Goal: Check status: Check status

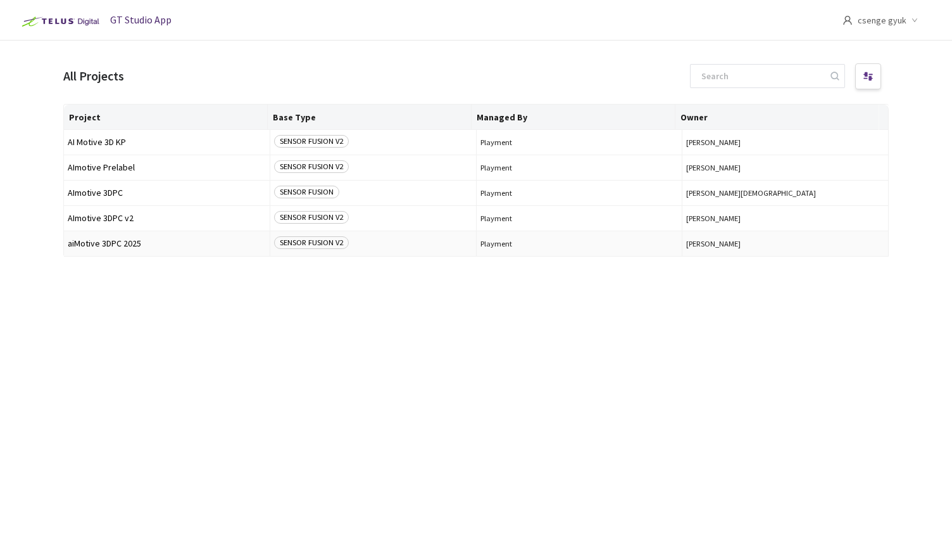
click at [324, 245] on span "SENSOR FUSION V2" at bounding box center [311, 242] width 75 height 13
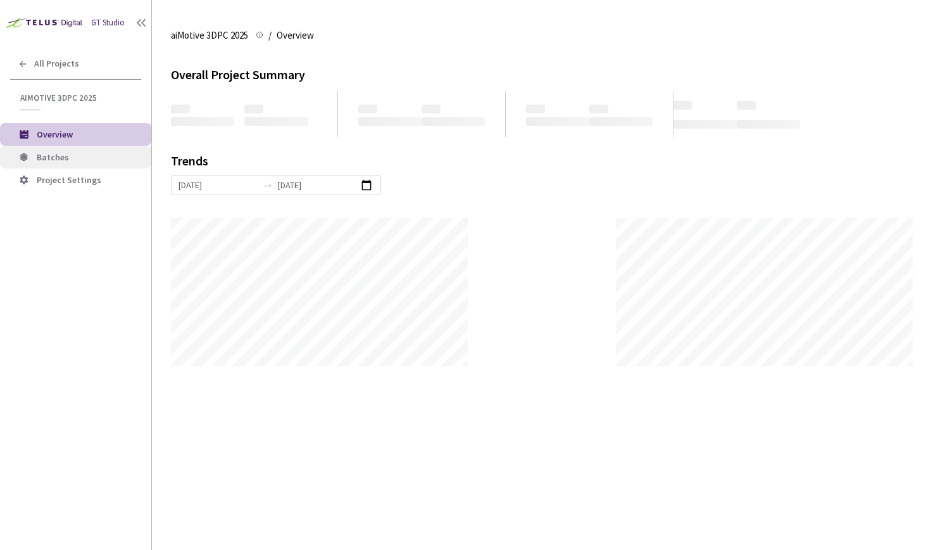
scroll to position [550, 952]
click at [51, 160] on span "Batches" at bounding box center [53, 156] width 32 height 11
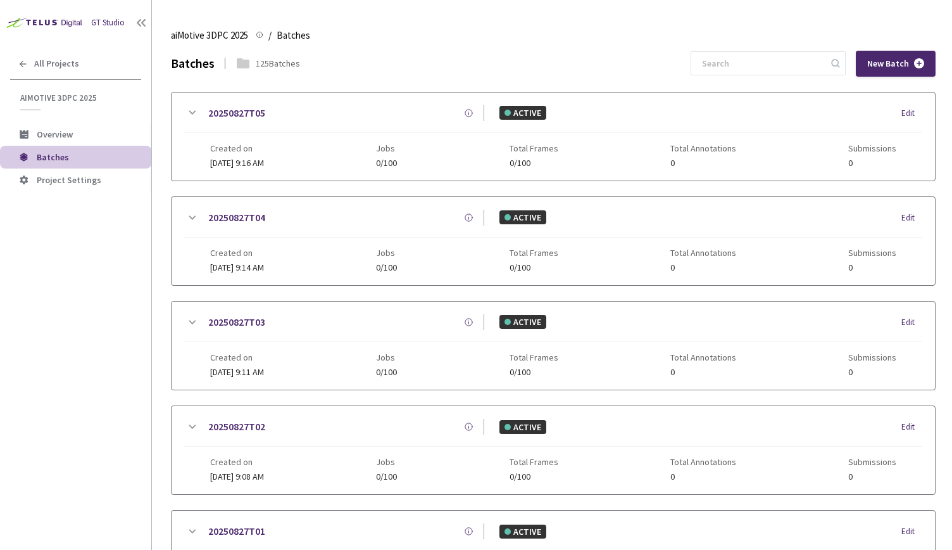
click at [196, 115] on icon at bounding box center [191, 112] width 15 height 15
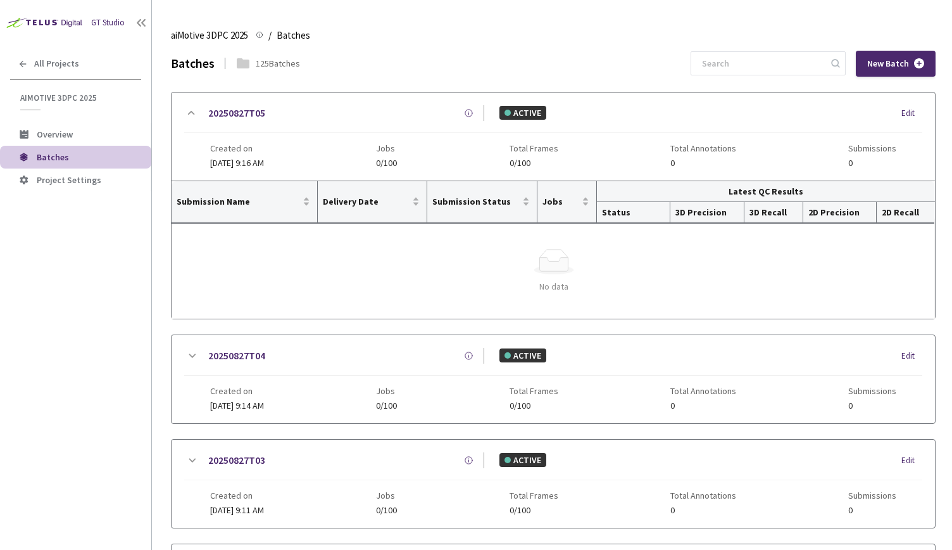
click at [196, 115] on icon at bounding box center [191, 112] width 15 height 15
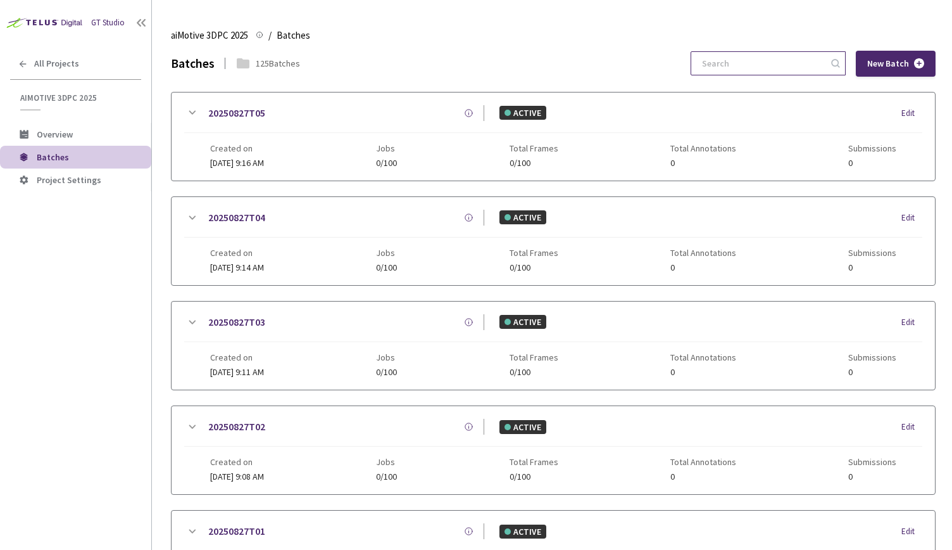
click at [809, 58] on input at bounding box center [762, 63] width 135 height 23
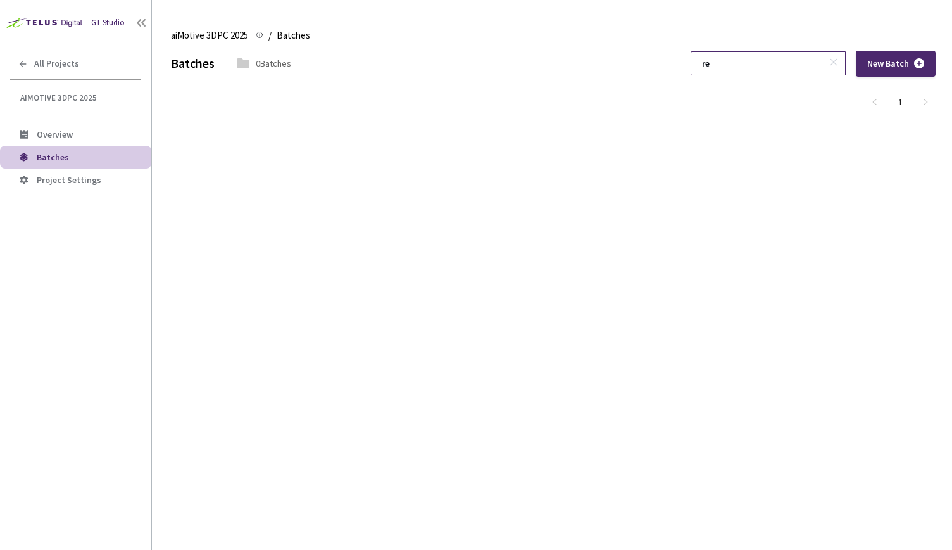
type input "r"
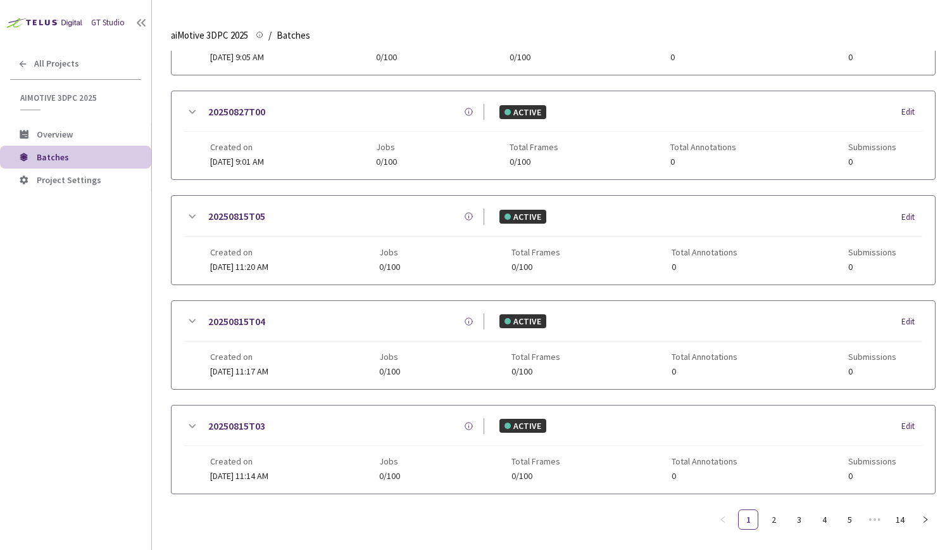
scroll to position [536, 0]
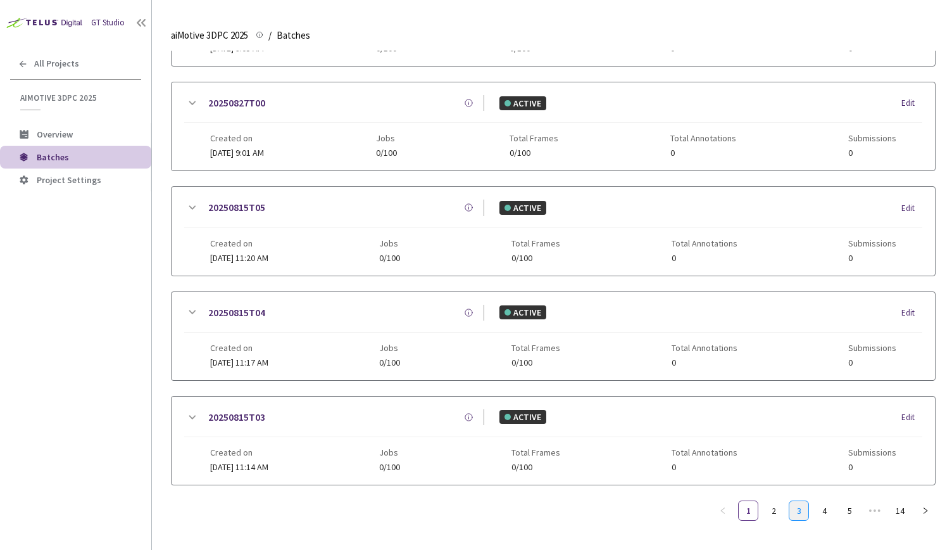
click at [797, 502] on link "3" at bounding box center [799, 510] width 19 height 19
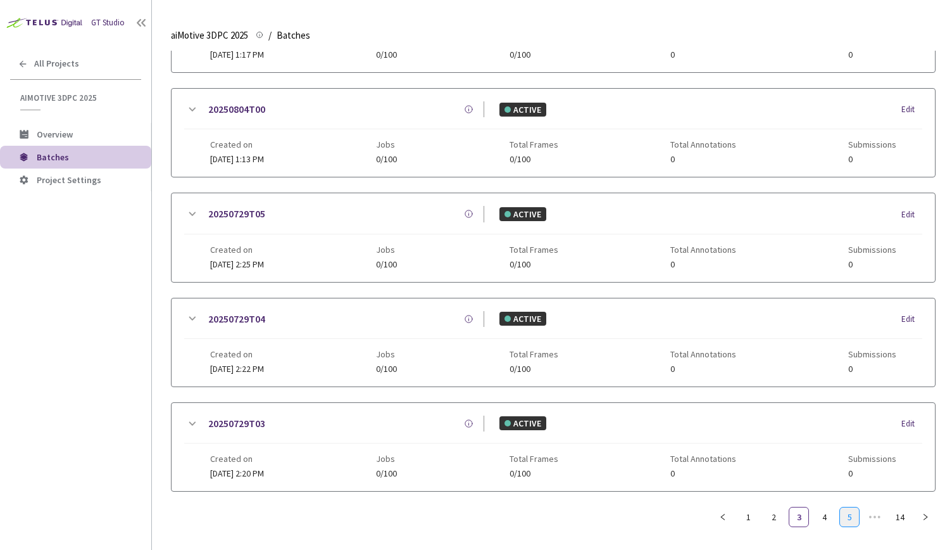
click at [846, 516] on link "5" at bounding box center [849, 516] width 19 height 19
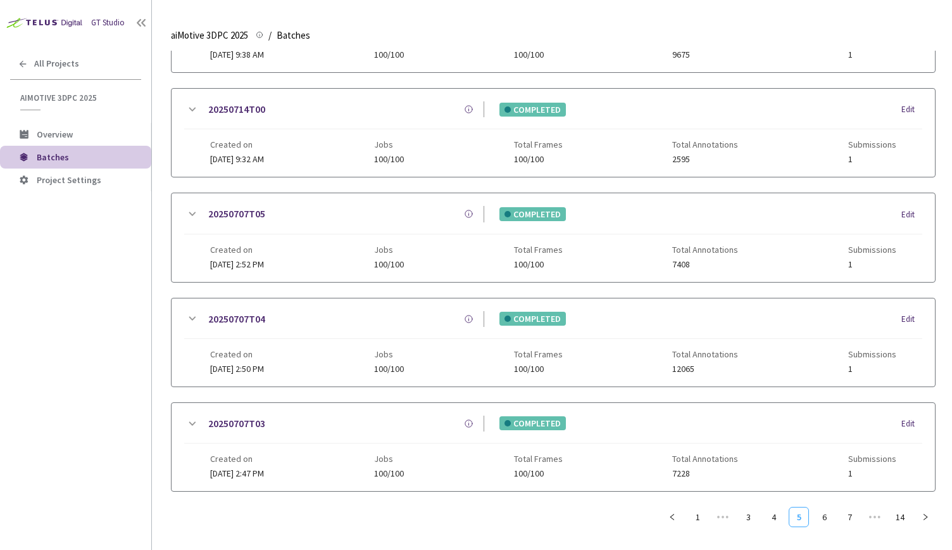
scroll to position [0, 0]
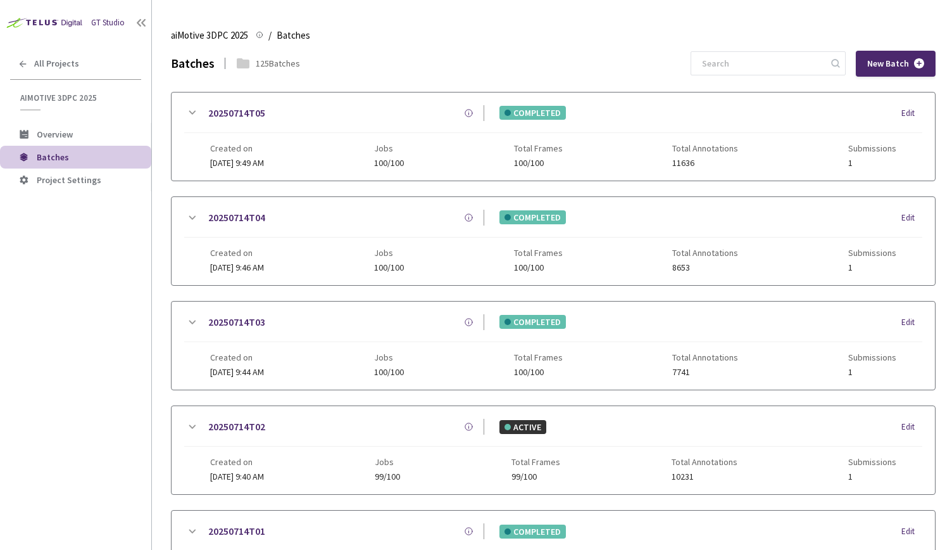
click at [190, 422] on icon at bounding box center [191, 426] width 15 height 15
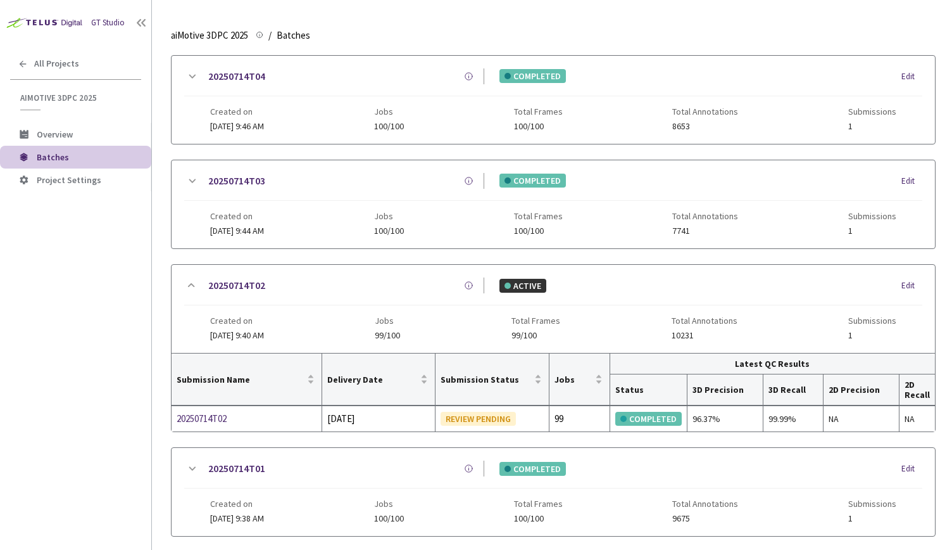
scroll to position [143, 0]
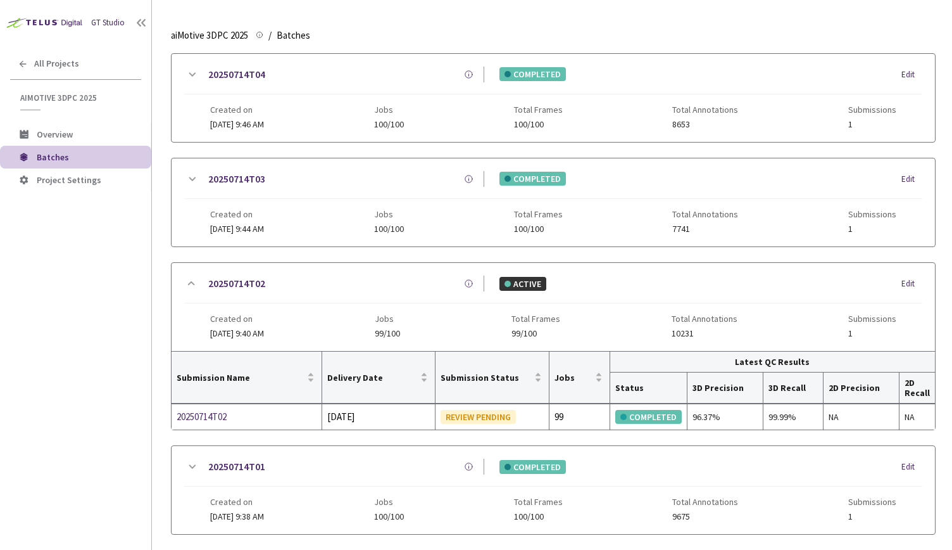
click at [185, 282] on icon at bounding box center [191, 282] width 15 height 15
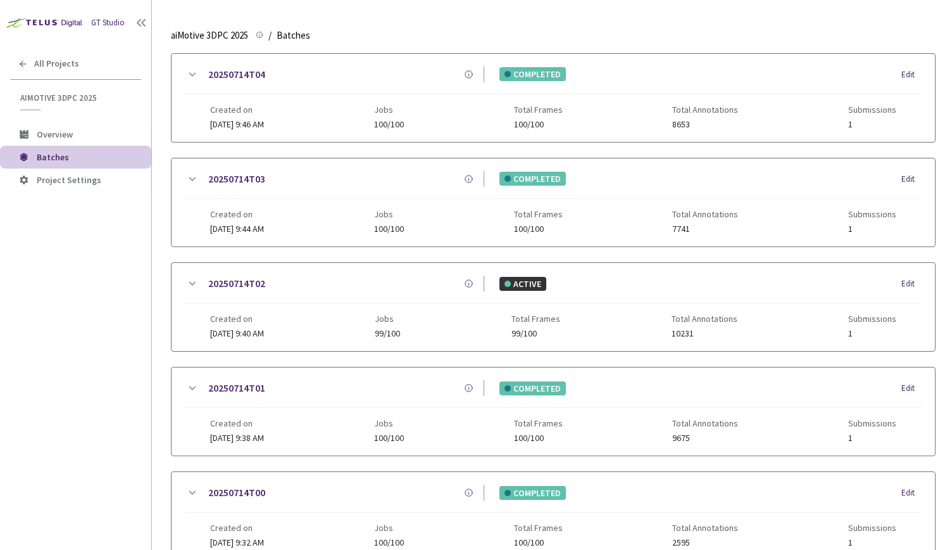
click at [192, 172] on icon at bounding box center [191, 179] width 15 height 15
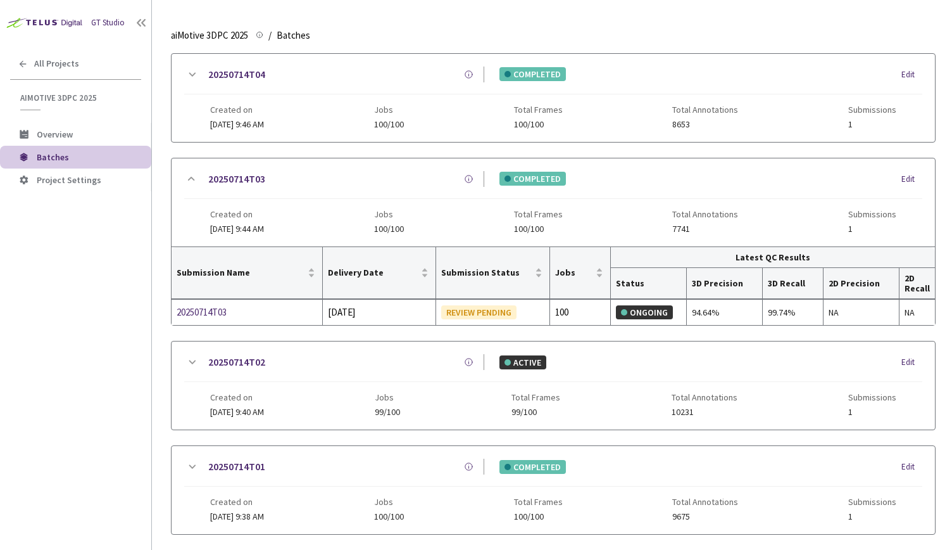
click at [192, 172] on icon at bounding box center [191, 178] width 15 height 15
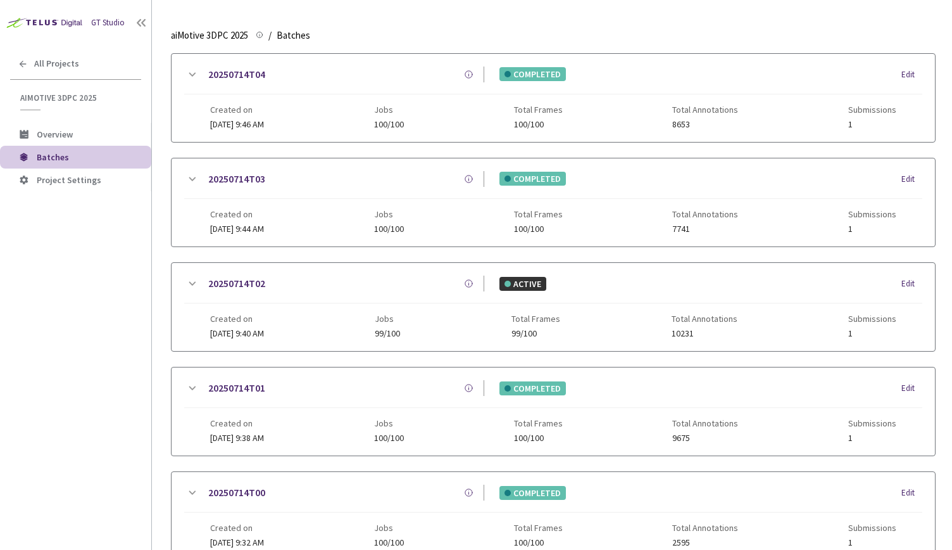
scroll to position [0, 0]
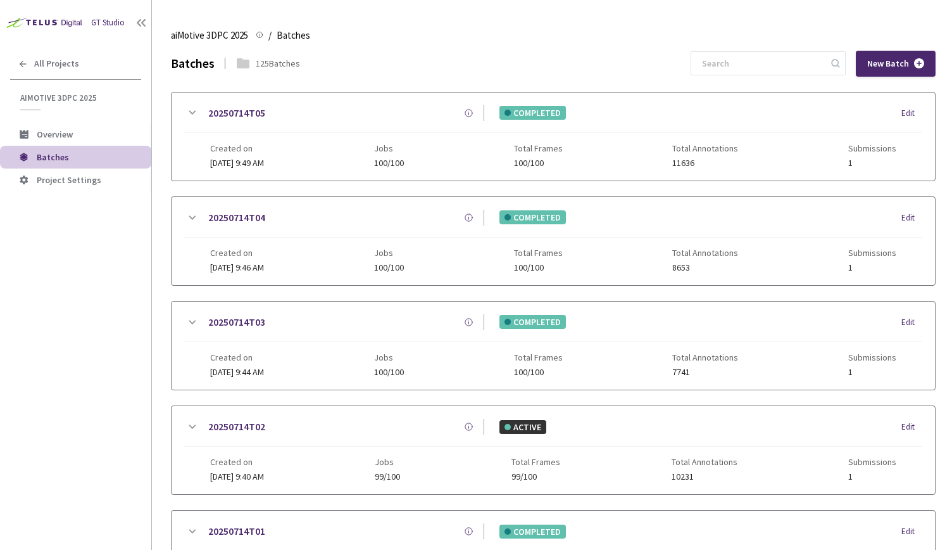
click at [191, 112] on icon at bounding box center [192, 113] width 7 height 4
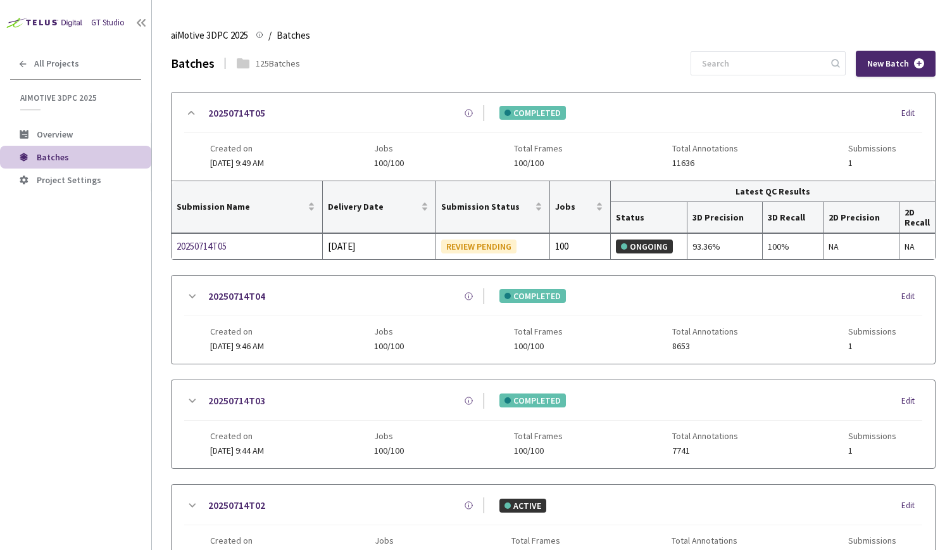
click at [191, 112] on icon at bounding box center [191, 113] width 7 height 4
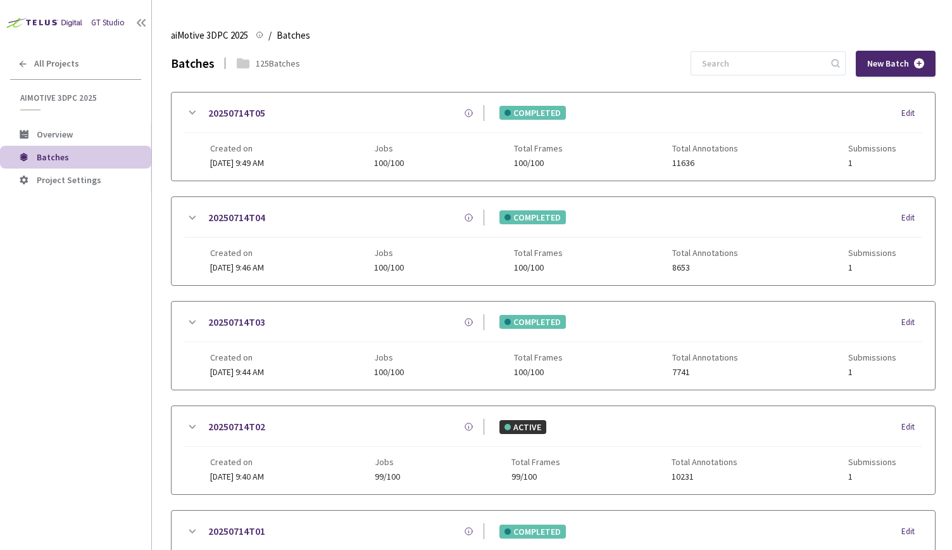
click at [195, 118] on icon at bounding box center [191, 112] width 15 height 15
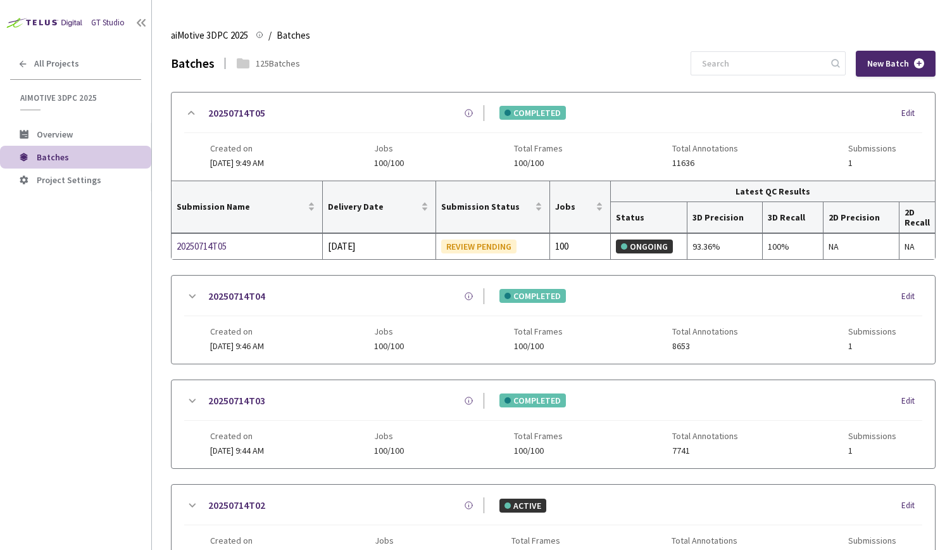
click at [190, 294] on icon at bounding box center [192, 296] width 7 height 4
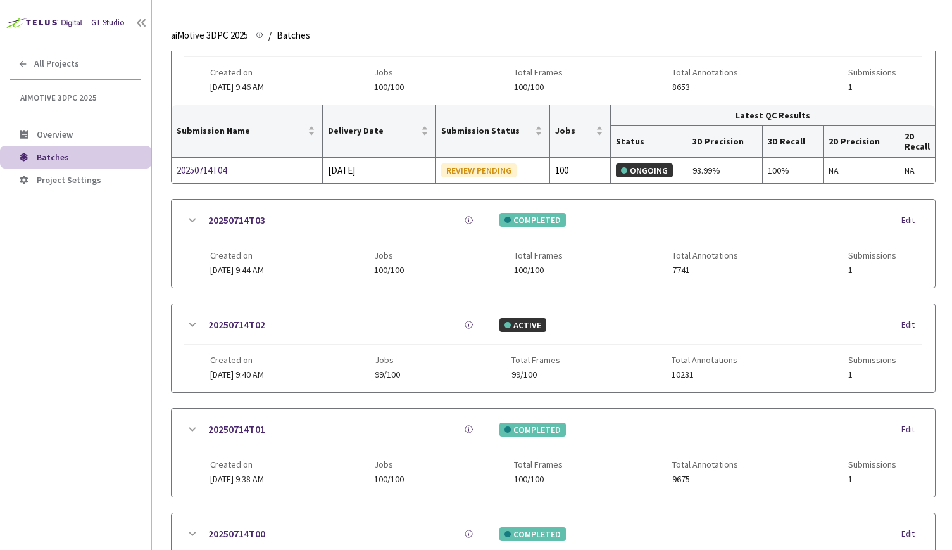
scroll to position [297, 0]
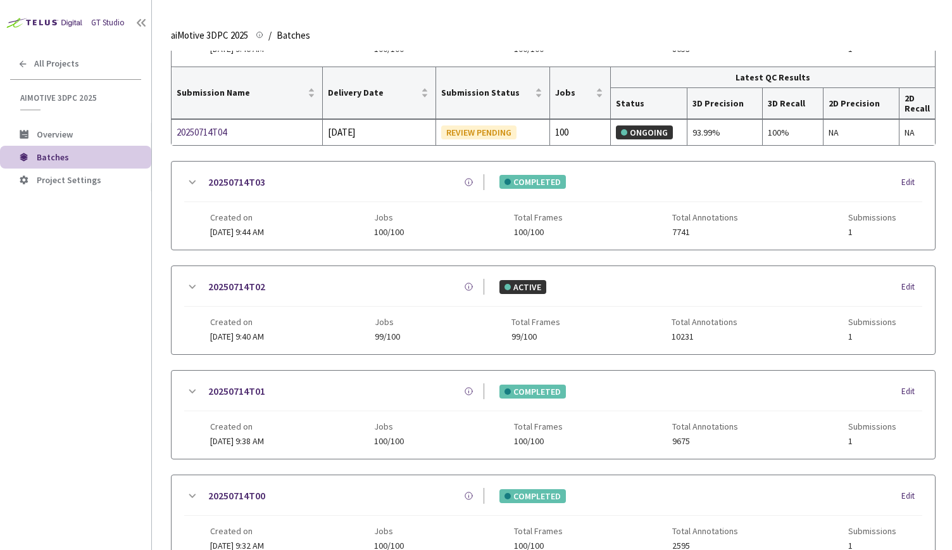
click at [185, 279] on icon at bounding box center [191, 286] width 15 height 15
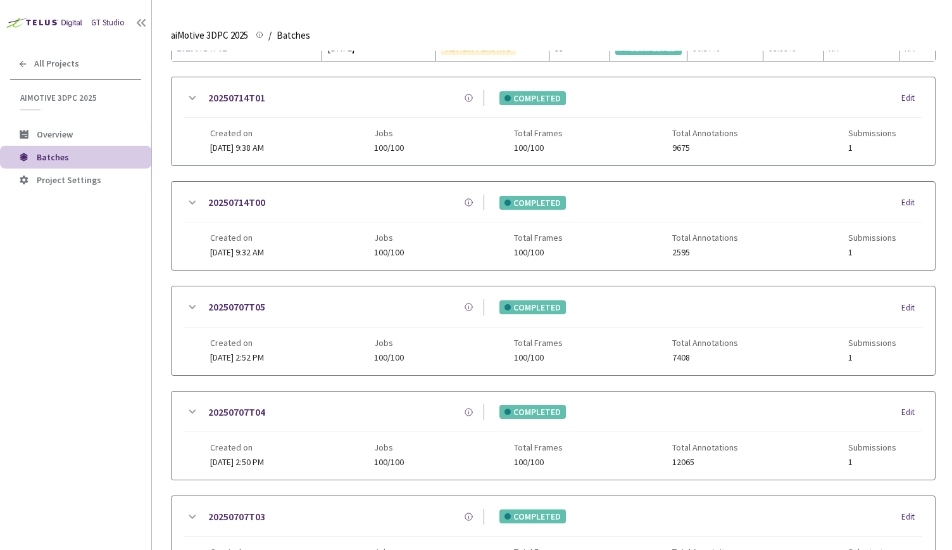
scroll to position [759, 0]
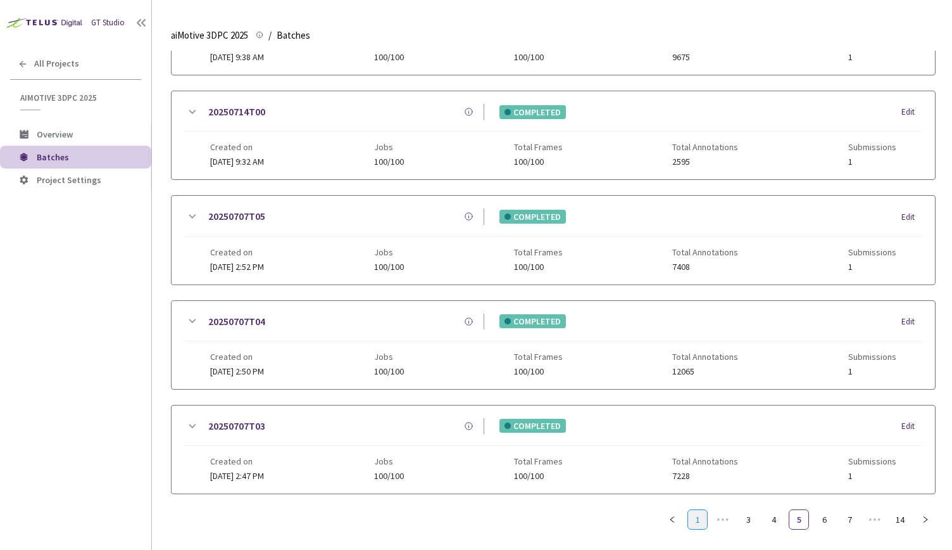
click at [700, 515] on link "1" at bounding box center [697, 519] width 19 height 19
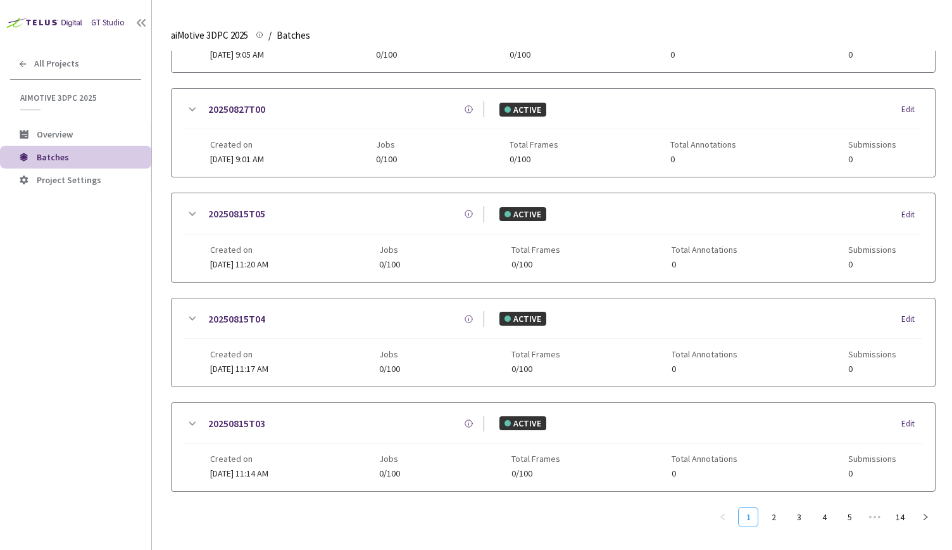
scroll to position [0, 0]
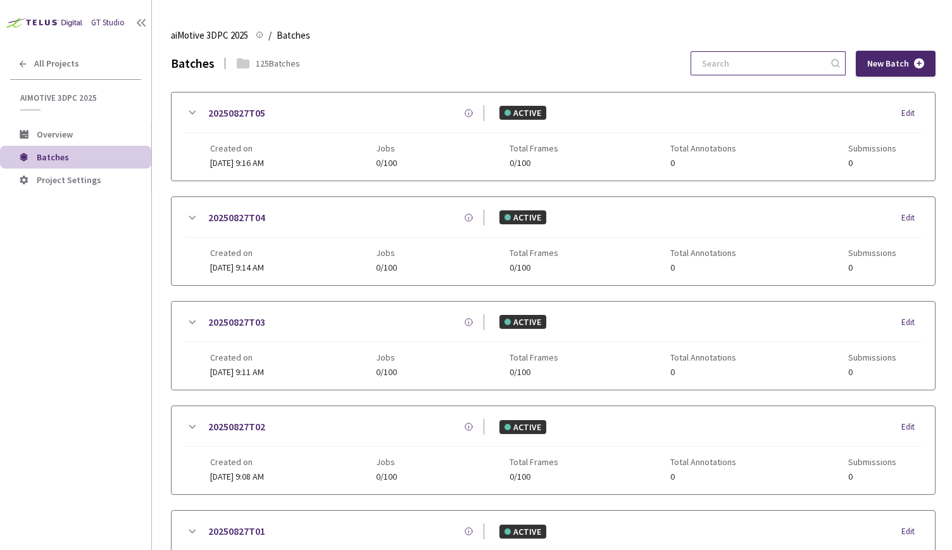
click at [752, 63] on input at bounding box center [762, 63] width 135 height 23
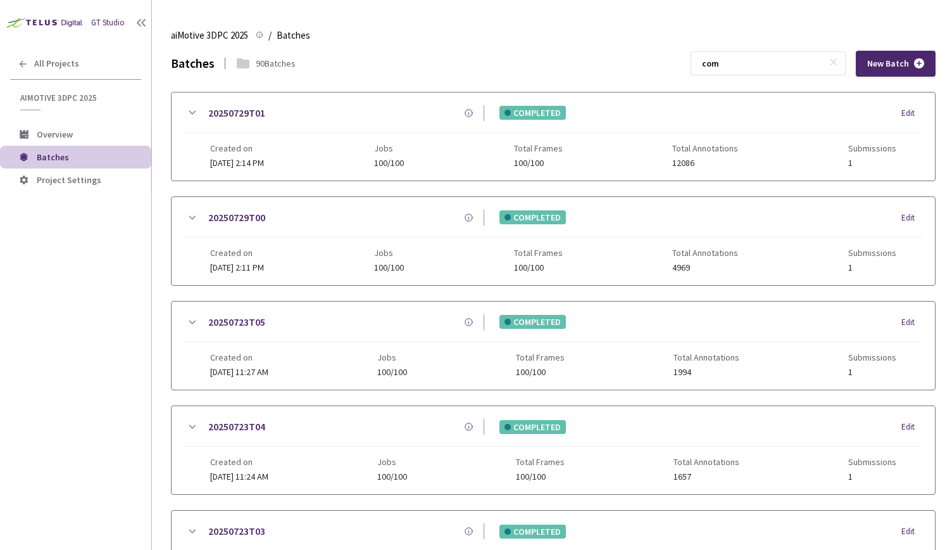
type input "com"
click at [193, 115] on icon at bounding box center [191, 112] width 15 height 15
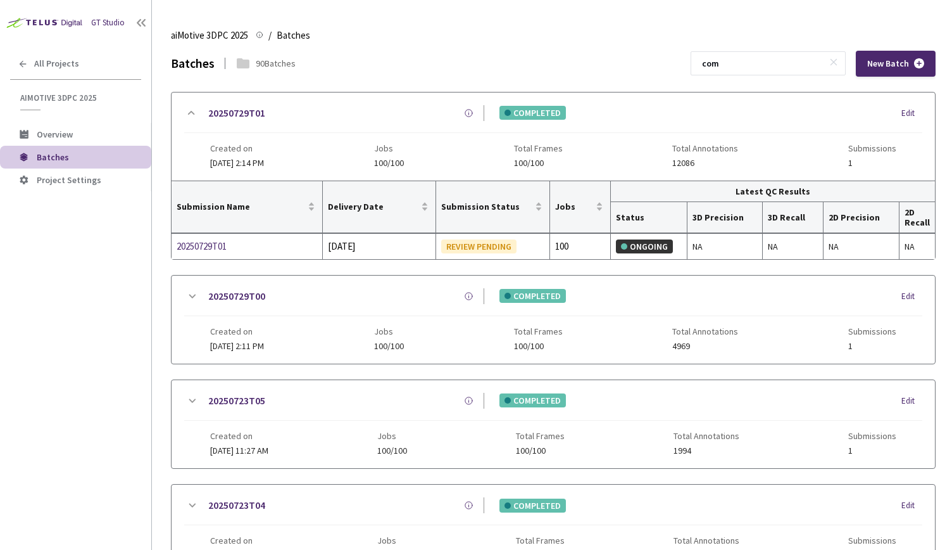
click at [189, 289] on icon at bounding box center [191, 296] width 15 height 15
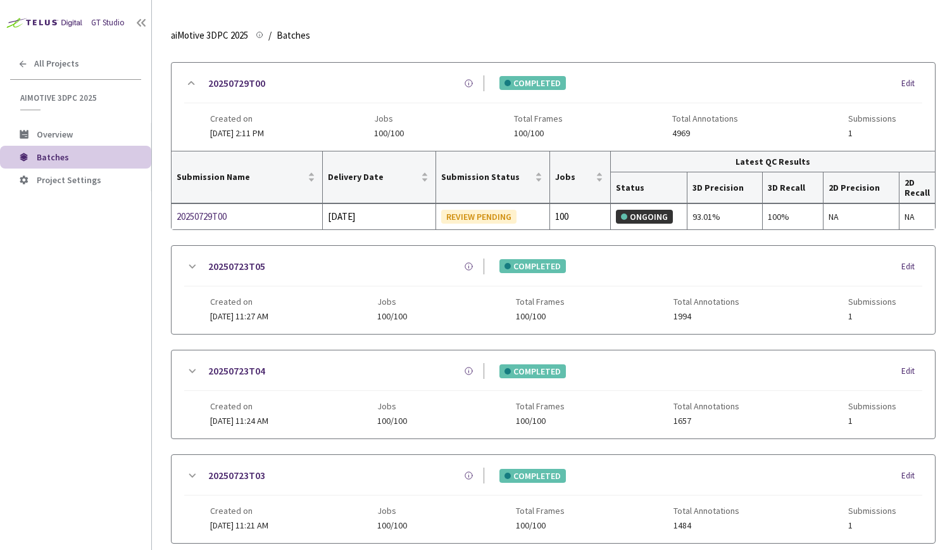
scroll to position [219, 0]
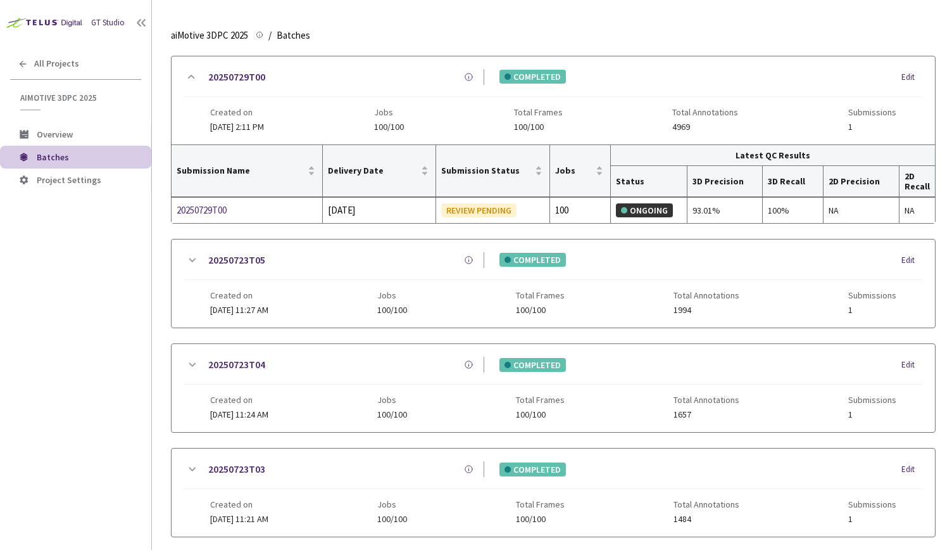
click at [192, 256] on icon at bounding box center [191, 260] width 15 height 15
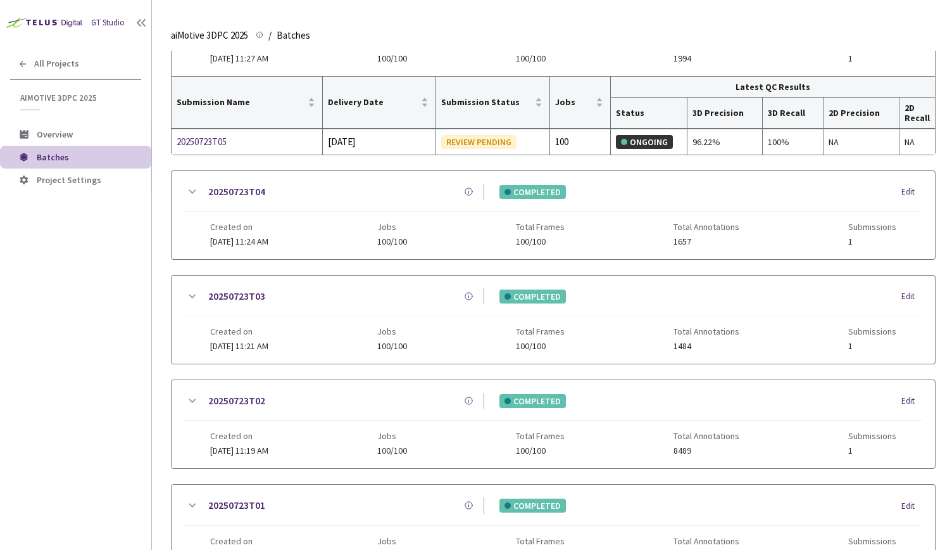
scroll to position [471, 0]
click at [186, 186] on icon at bounding box center [191, 191] width 15 height 15
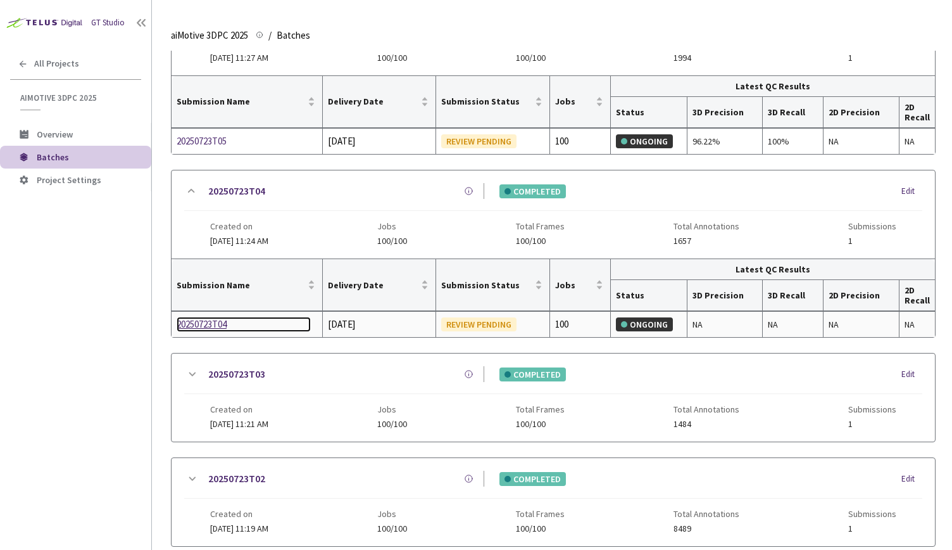
click at [186, 317] on div "20250723T04" at bounding box center [244, 324] width 134 height 15
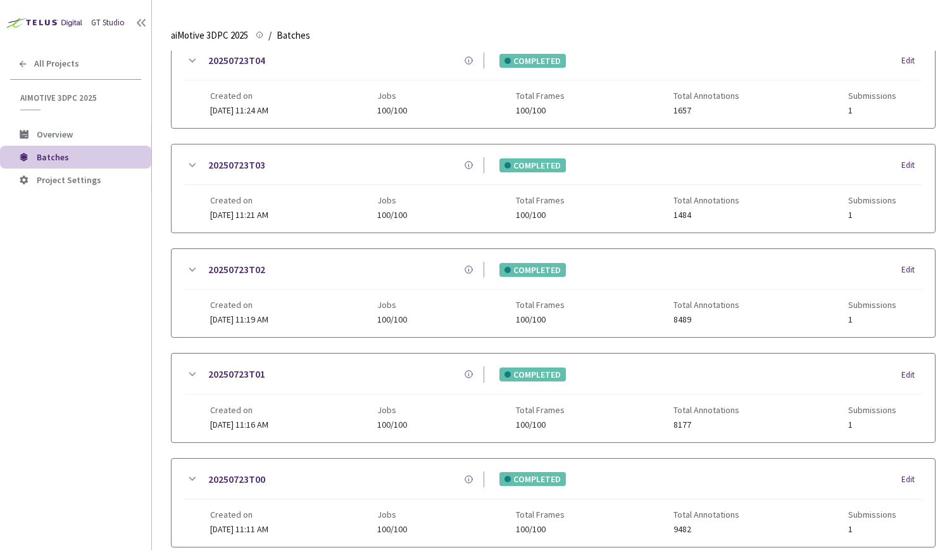
scroll to position [536, 0]
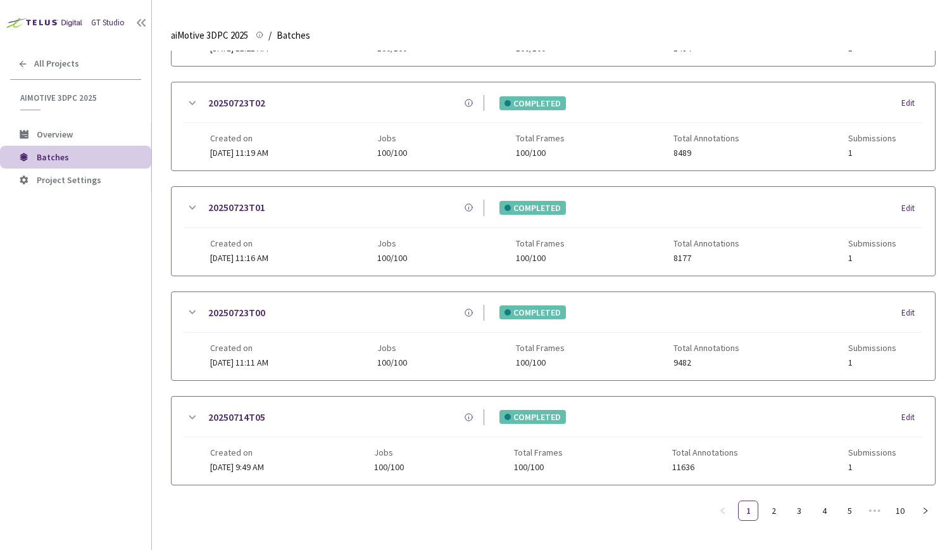
click at [191, 410] on icon at bounding box center [191, 417] width 15 height 15
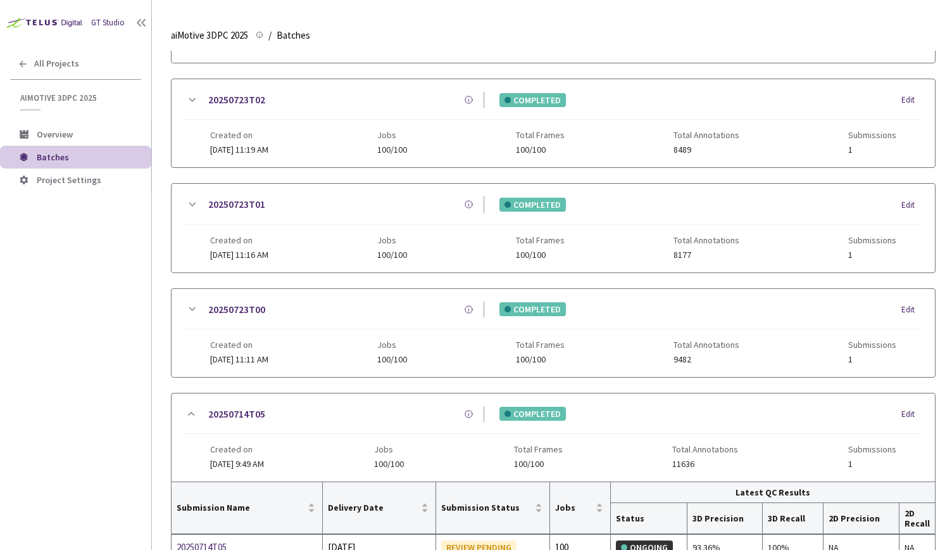
scroll to position [604, 0]
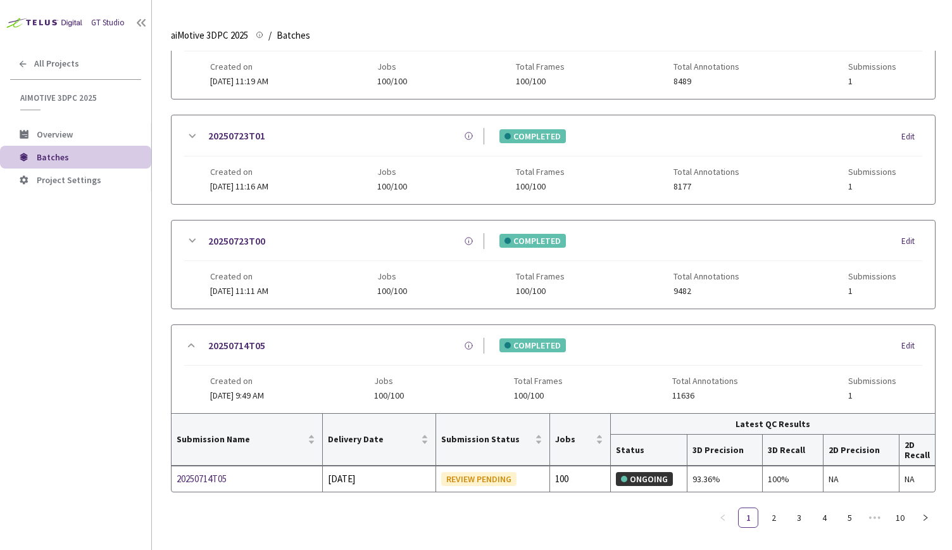
click at [191, 239] on icon at bounding box center [191, 240] width 15 height 15
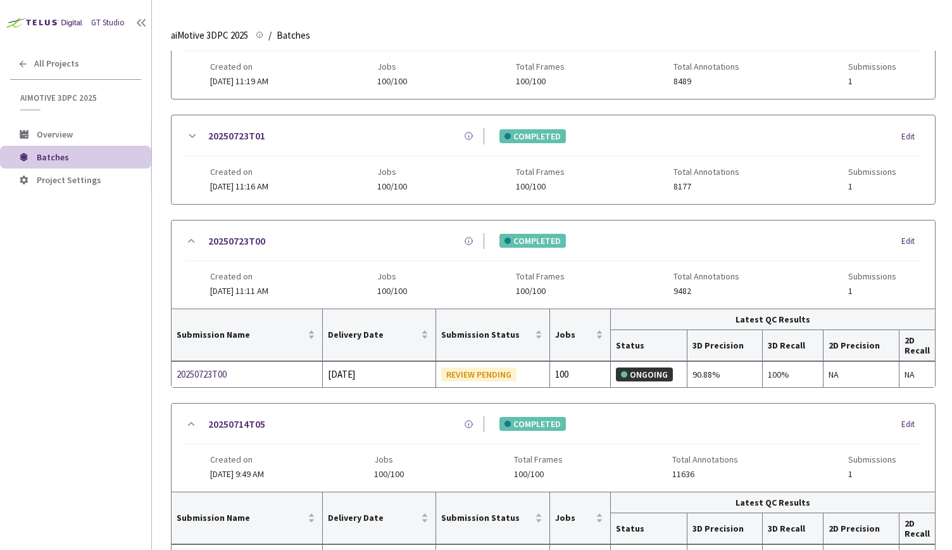
click at [194, 140] on div "20250723T01 COMPLETED Edit" at bounding box center [553, 142] width 738 height 28
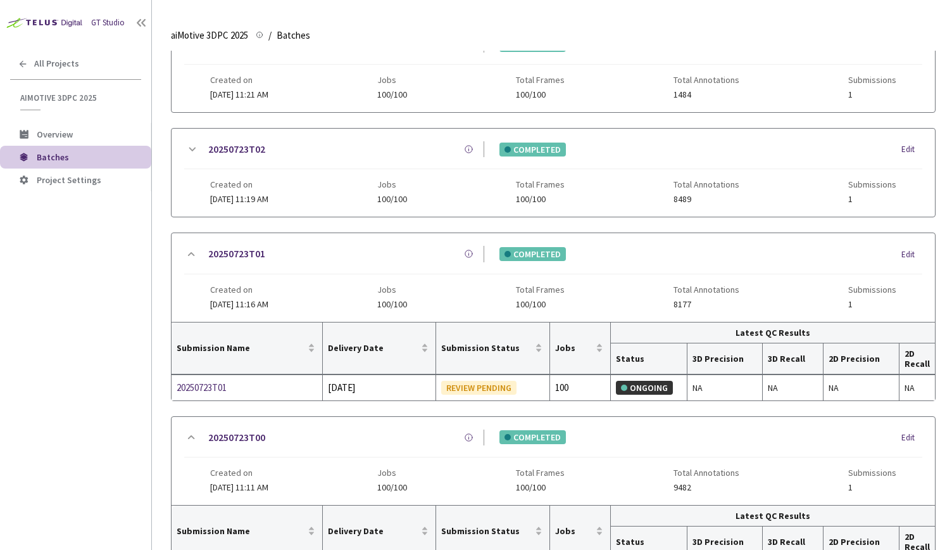
scroll to position [487, 0]
click at [192, 141] on icon at bounding box center [191, 148] width 15 height 15
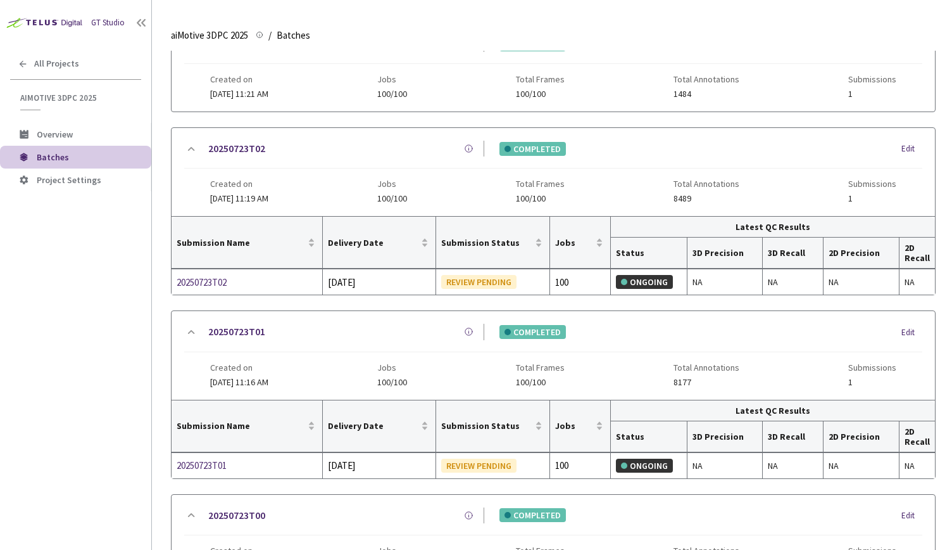
scroll to position [355, 0]
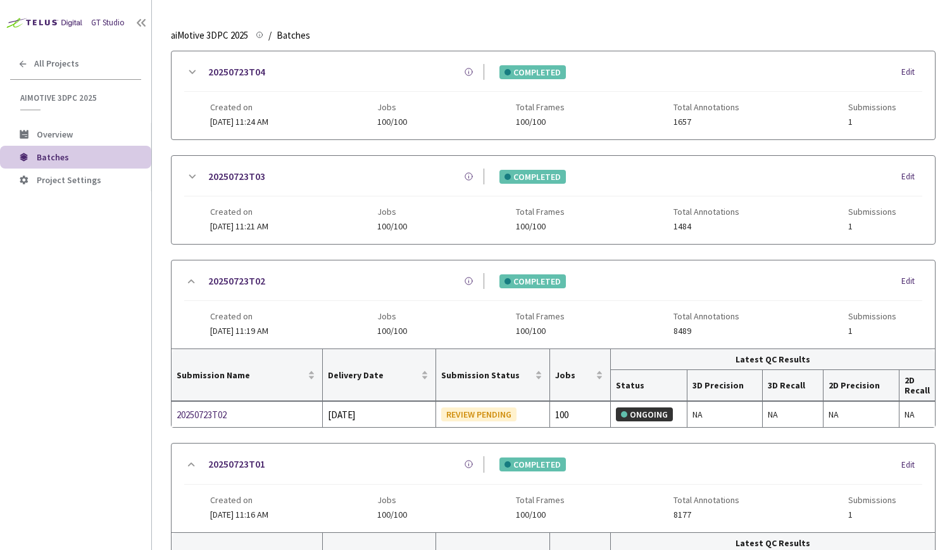
click at [191, 178] on icon at bounding box center [191, 176] width 15 height 15
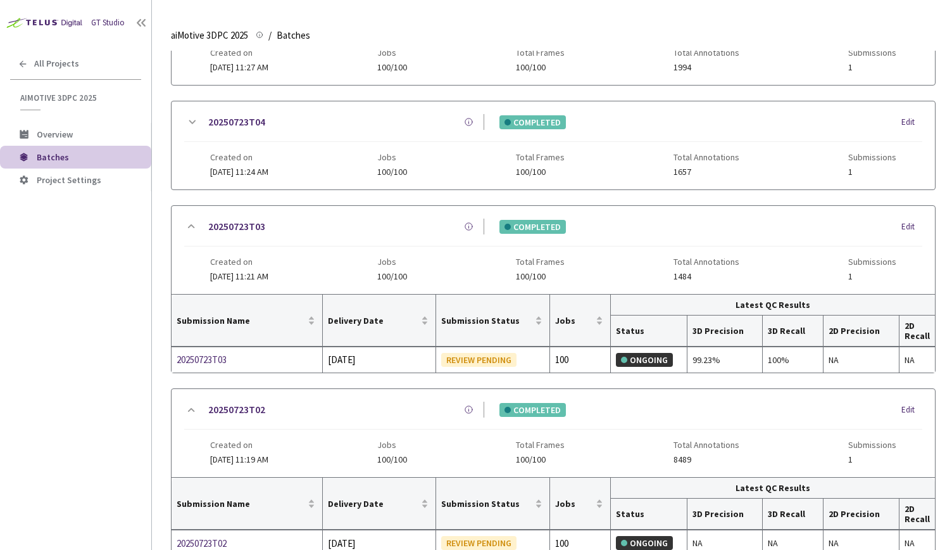
scroll to position [300, 0]
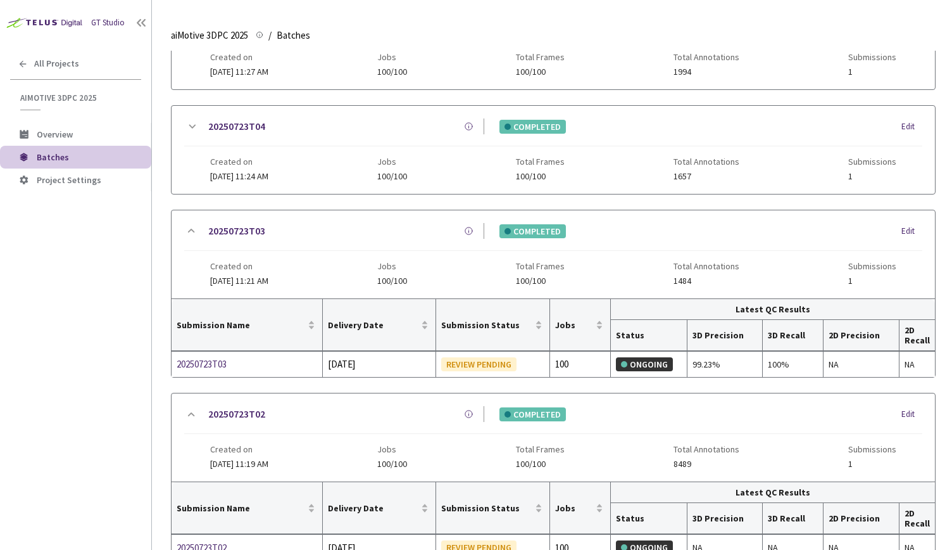
click at [186, 119] on icon at bounding box center [191, 126] width 15 height 15
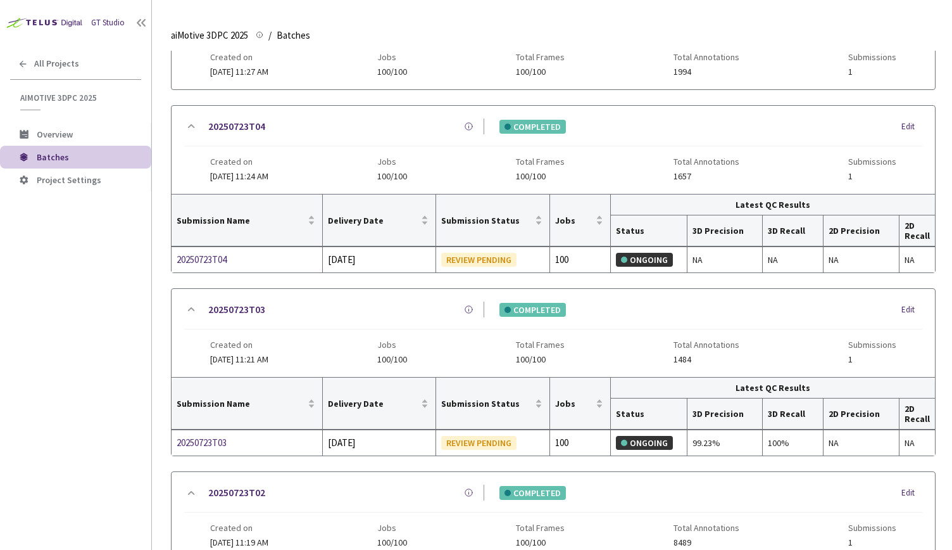
scroll to position [168, 0]
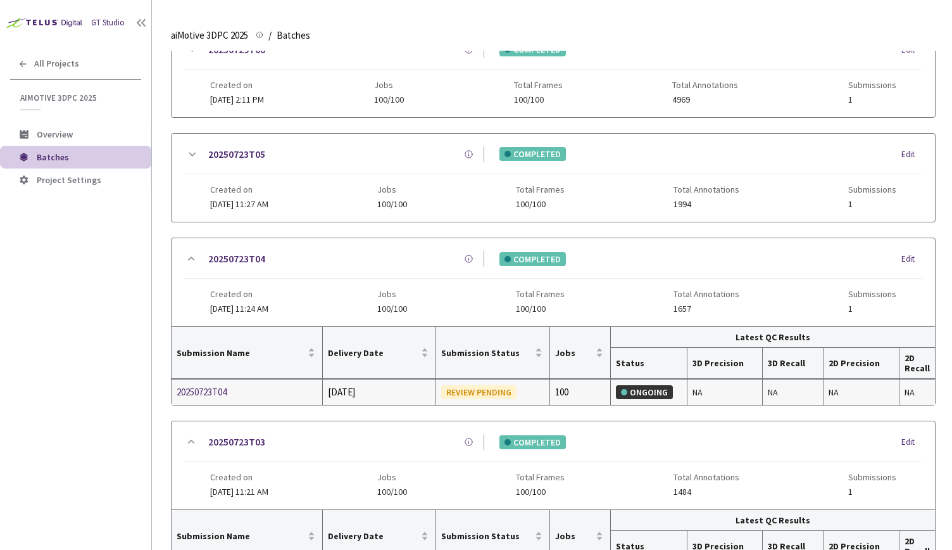
click at [494, 399] on td "REVIEW PENDING" at bounding box center [493, 391] width 114 height 25
click at [186, 153] on icon at bounding box center [191, 154] width 15 height 15
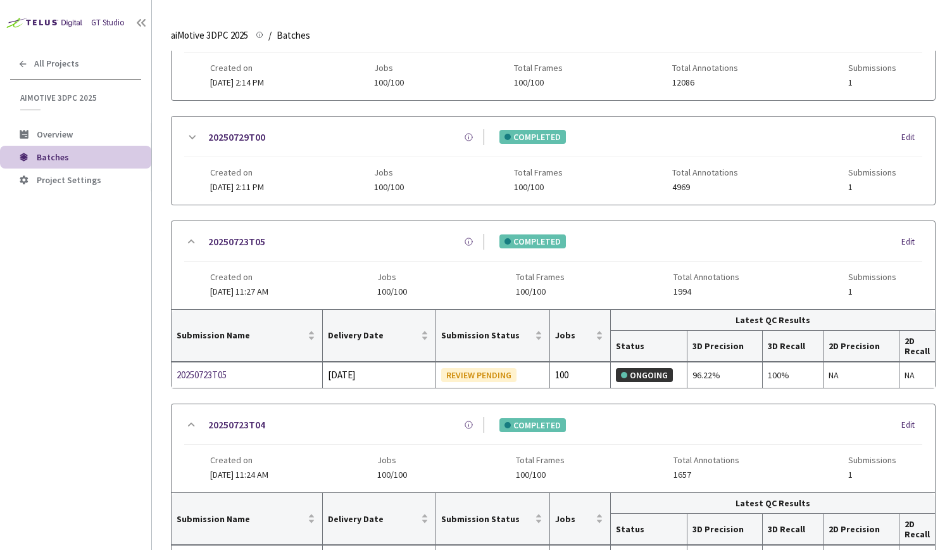
scroll to position [84, 0]
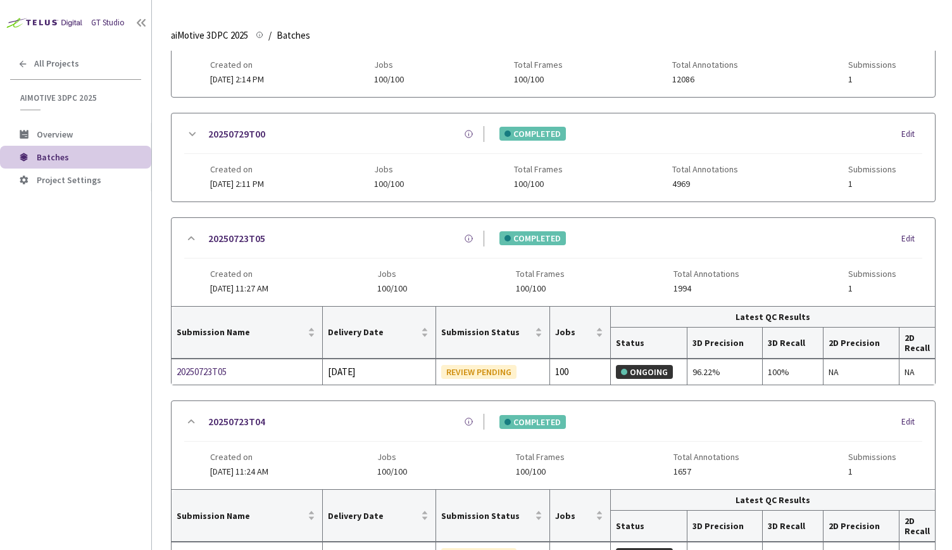
click at [194, 129] on icon at bounding box center [191, 134] width 15 height 15
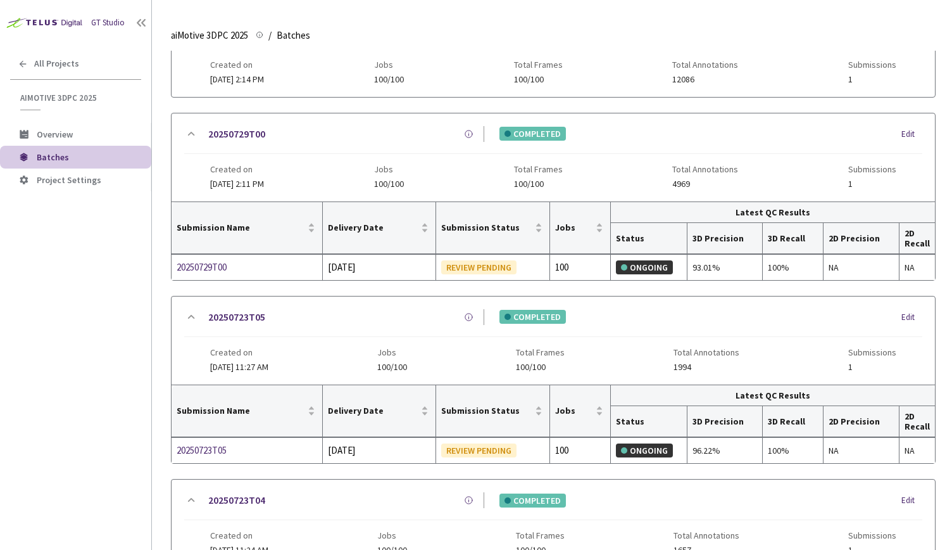
scroll to position [0, 0]
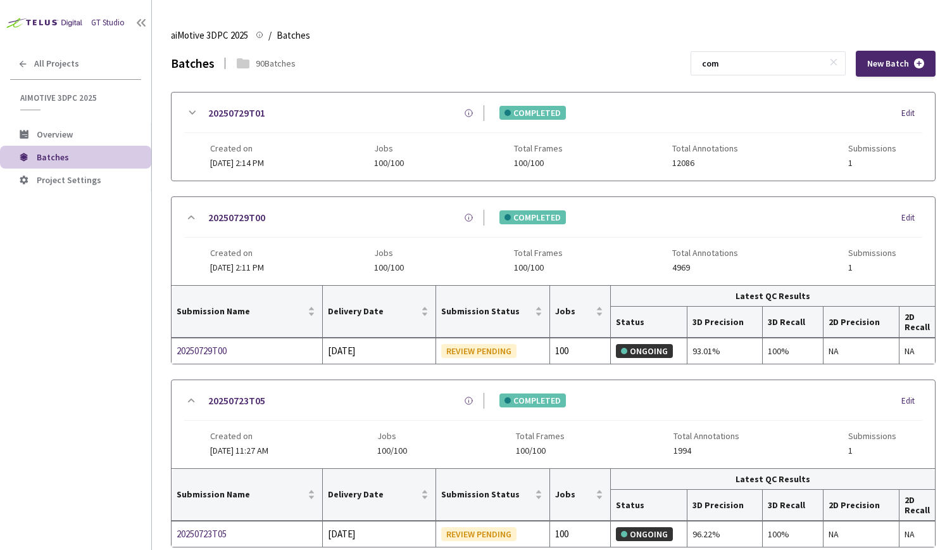
click at [189, 113] on icon at bounding box center [191, 112] width 15 height 15
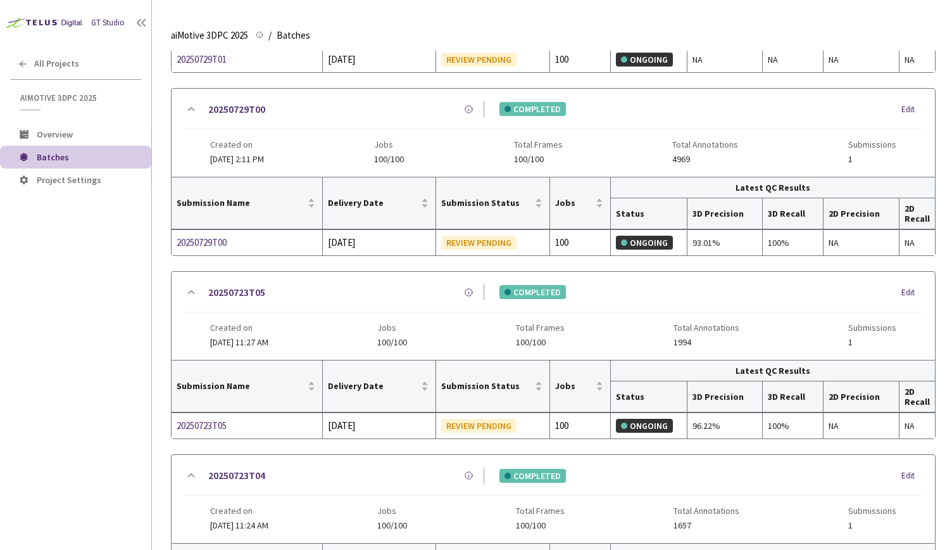
scroll to position [187, 0]
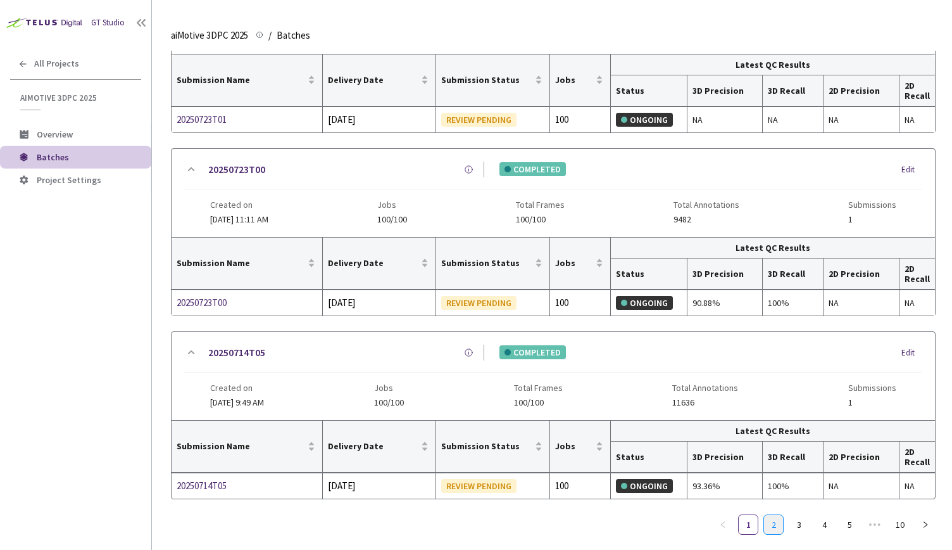
click at [766, 515] on link "2" at bounding box center [773, 524] width 19 height 19
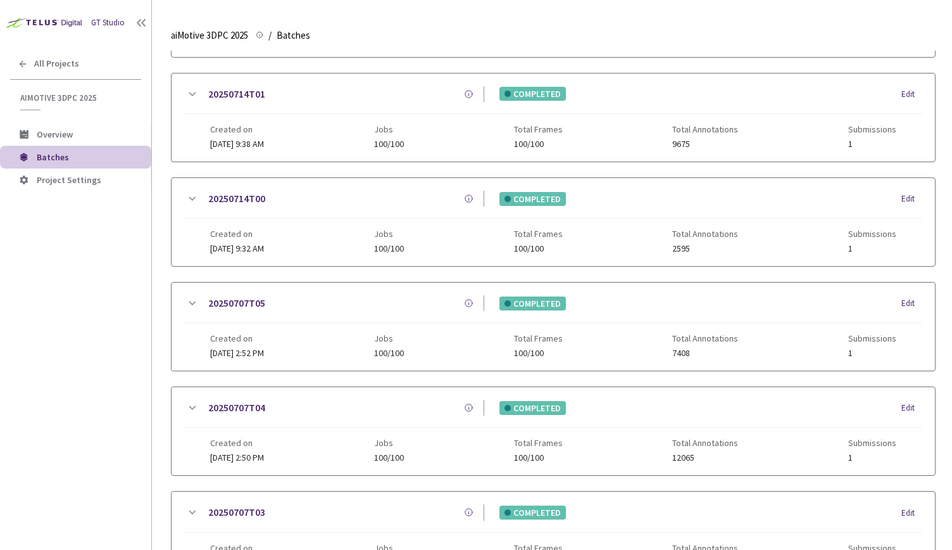
scroll to position [0, 0]
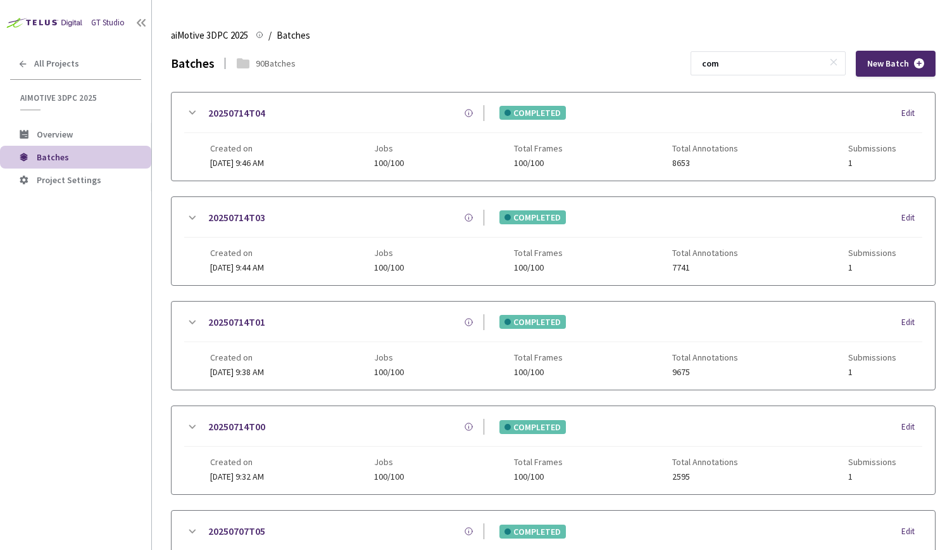
click at [196, 111] on icon at bounding box center [191, 112] width 15 height 15
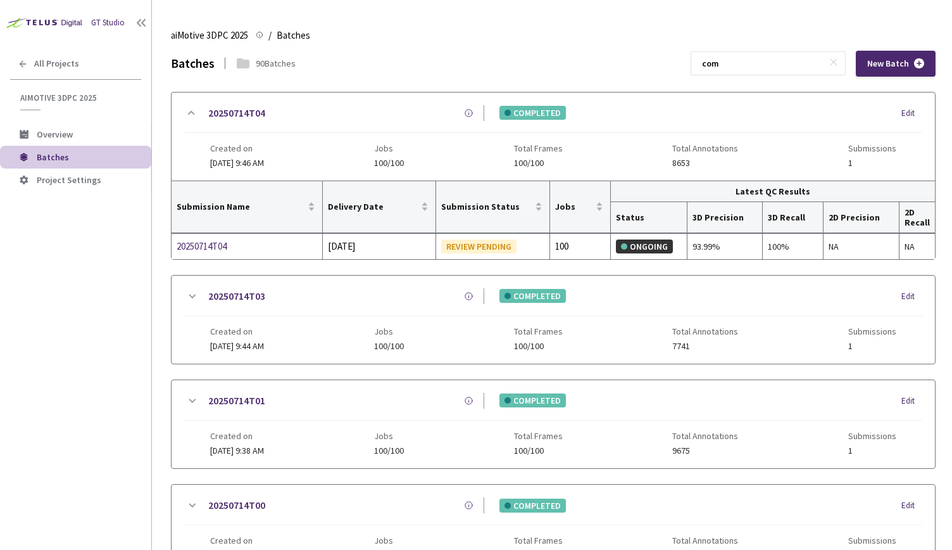
click at [194, 292] on icon at bounding box center [191, 296] width 15 height 15
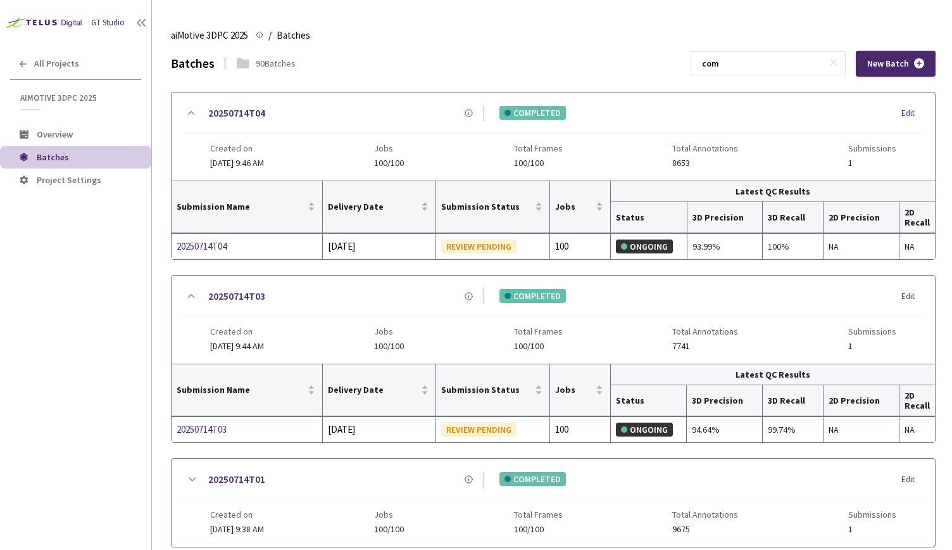
click at [185, 480] on icon at bounding box center [191, 479] width 15 height 15
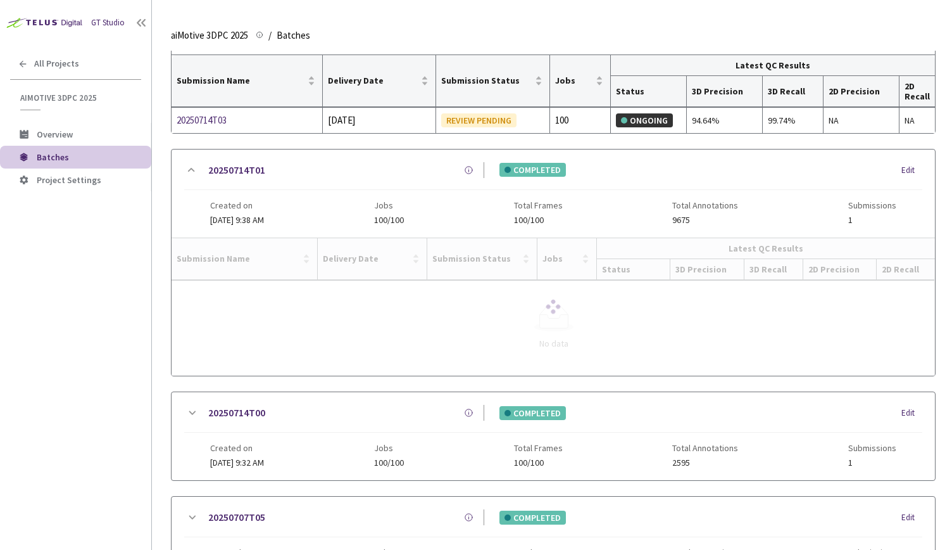
scroll to position [320, 0]
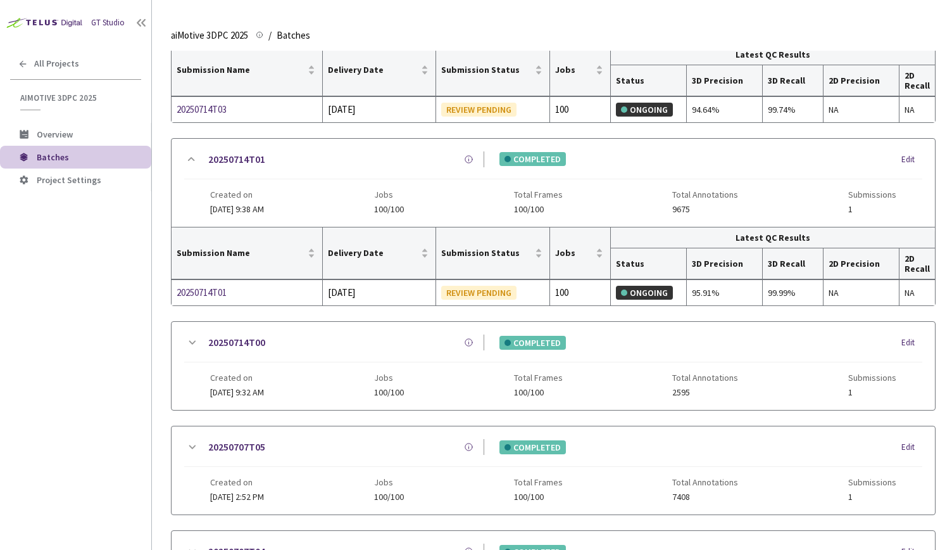
click at [196, 351] on div "20250714T00 COMPLETED Edit" at bounding box center [553, 348] width 738 height 28
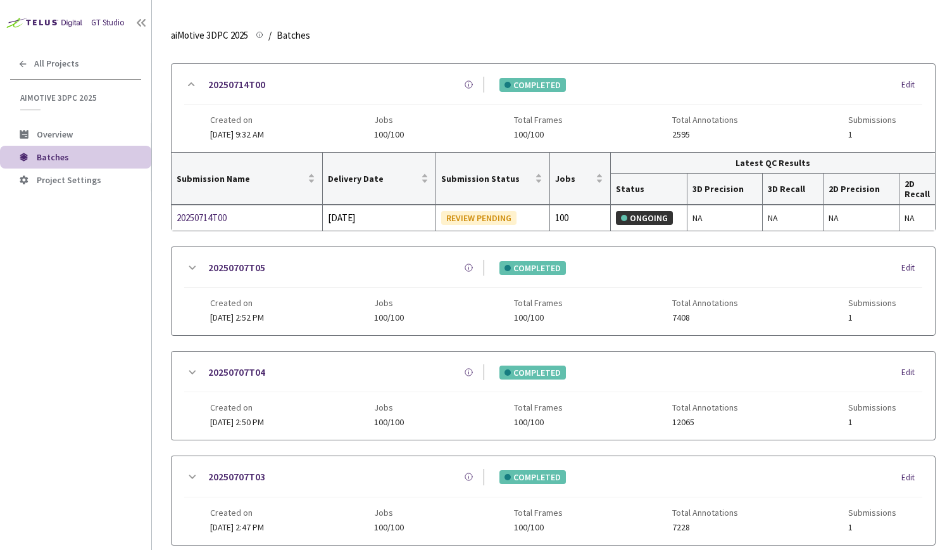
scroll to position [576, 0]
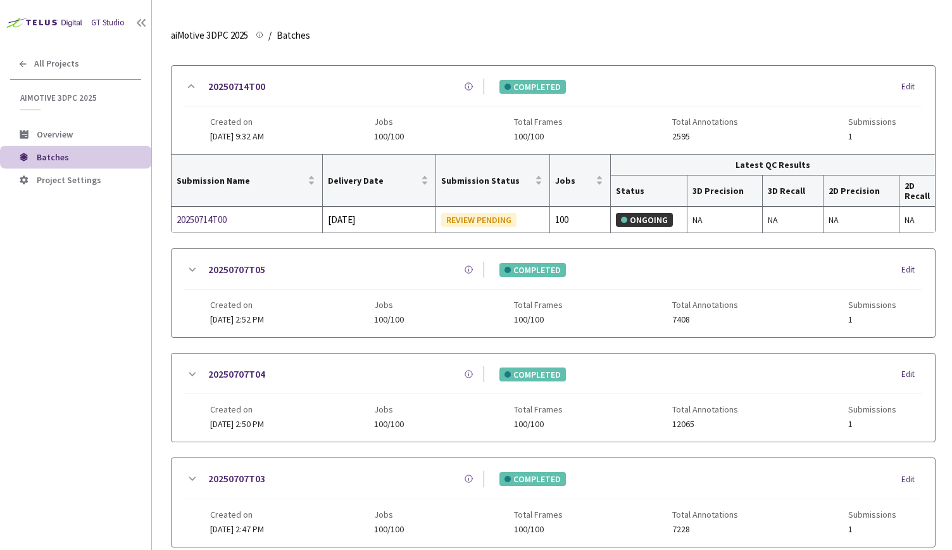
click at [191, 272] on div "20250707T05 COMPLETED Edit" at bounding box center [553, 275] width 738 height 28
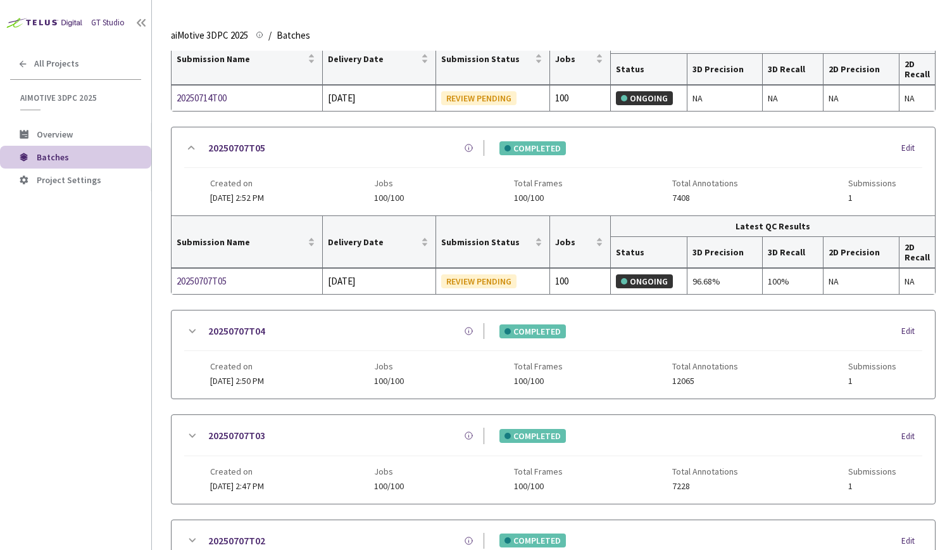
scroll to position [696, 0]
click at [194, 324] on icon at bounding box center [191, 331] width 15 height 15
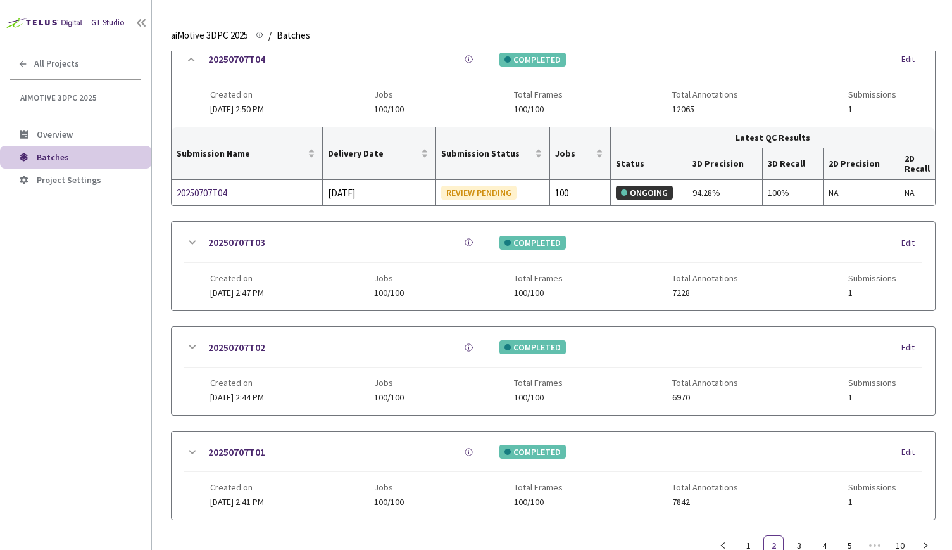
scroll to position [992, 0]
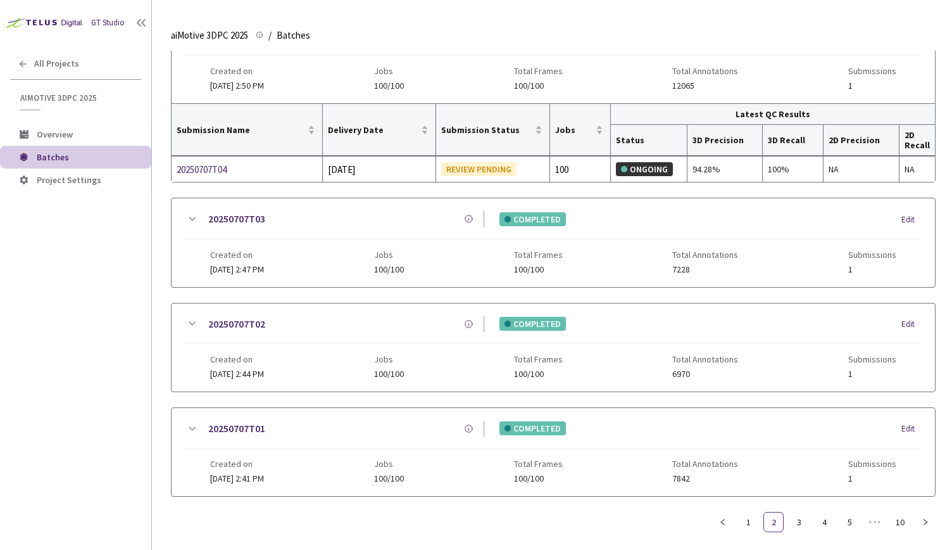
click at [193, 218] on div "20250707T03 COMPLETED Edit" at bounding box center [553, 225] width 738 height 28
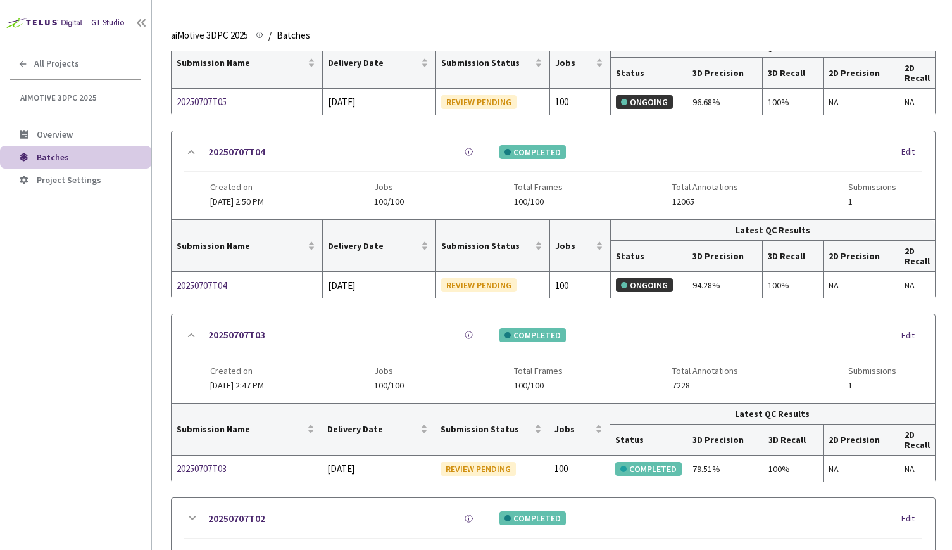
scroll to position [878, 0]
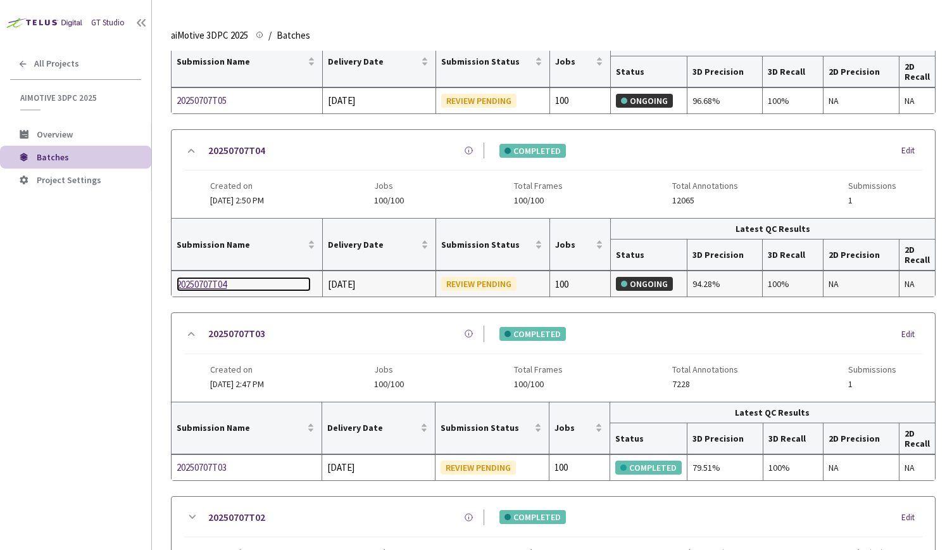
click at [196, 277] on div "20250707T04" at bounding box center [244, 284] width 134 height 15
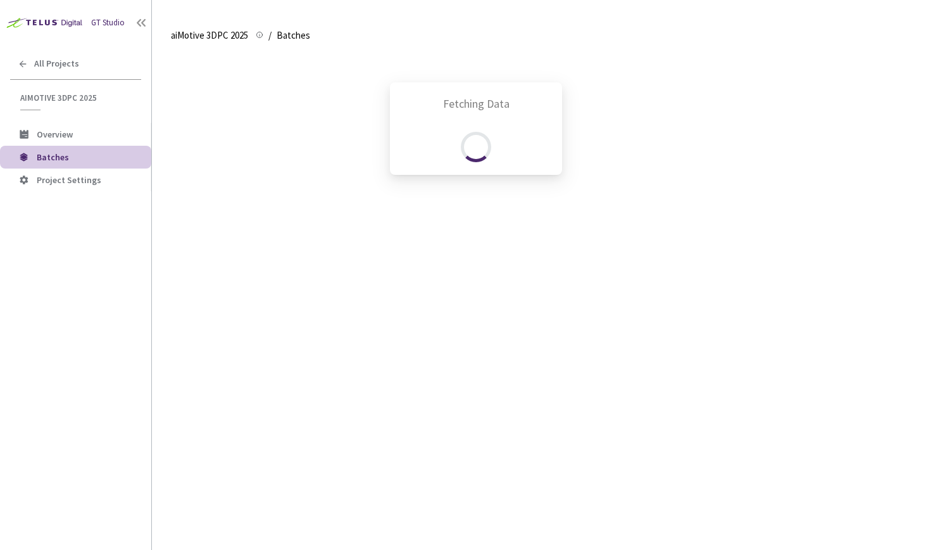
scroll to position [536, 0]
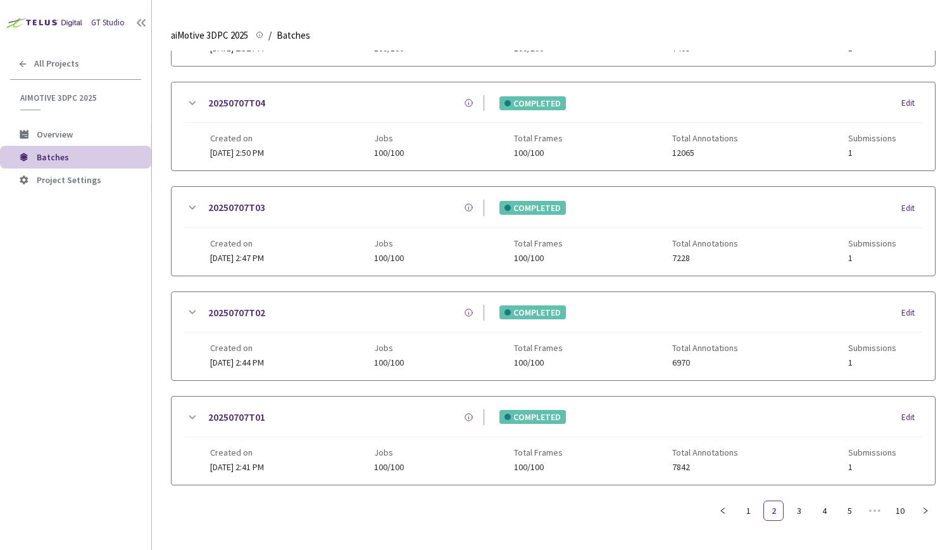
click at [190, 312] on icon at bounding box center [191, 312] width 15 height 15
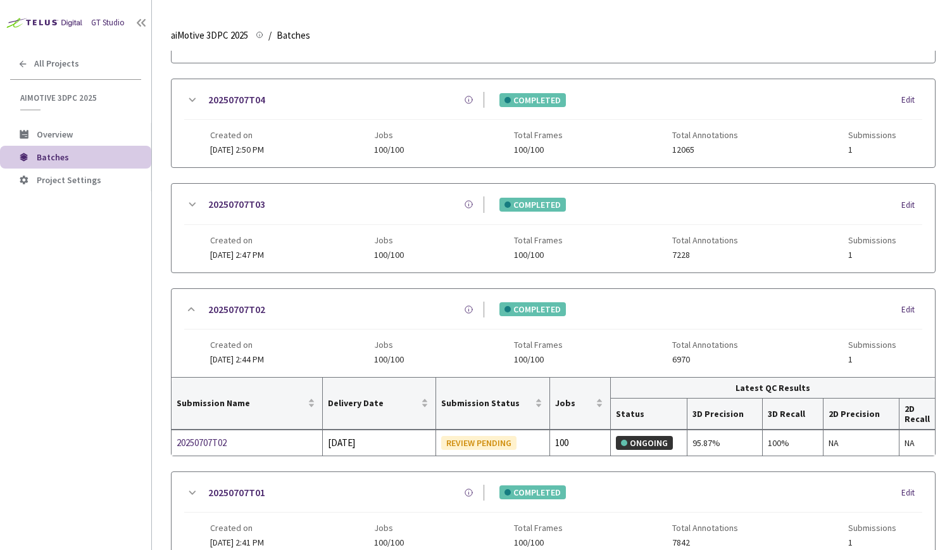
scroll to position [604, 0]
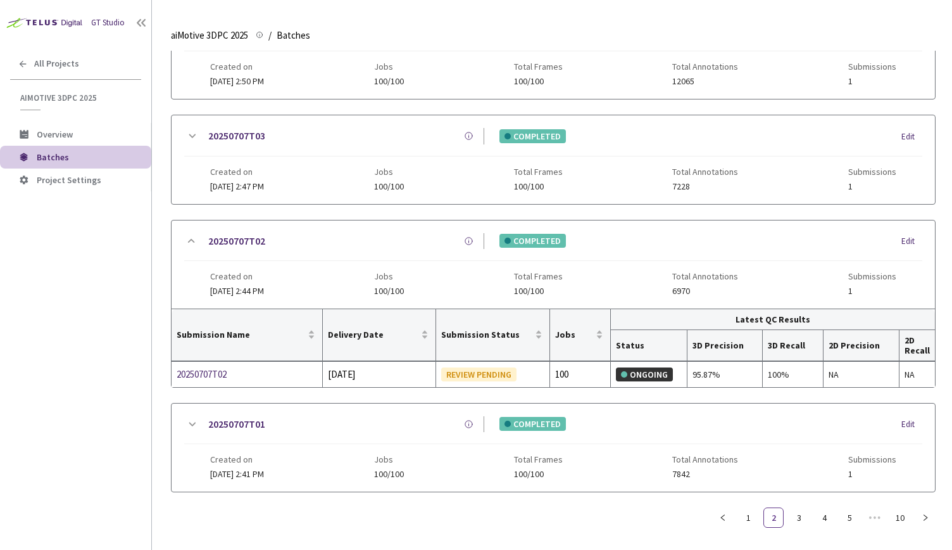
click at [195, 129] on icon at bounding box center [191, 136] width 15 height 15
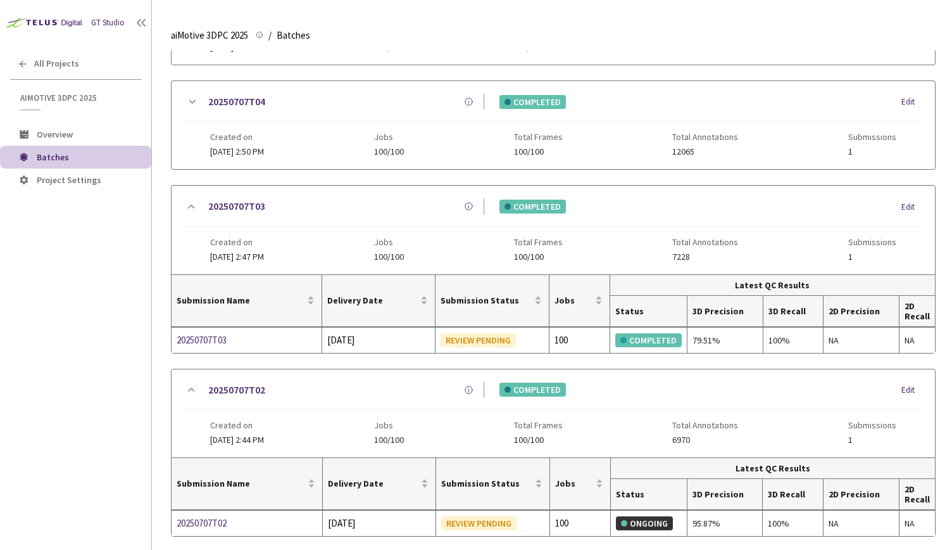
scroll to position [444, 0]
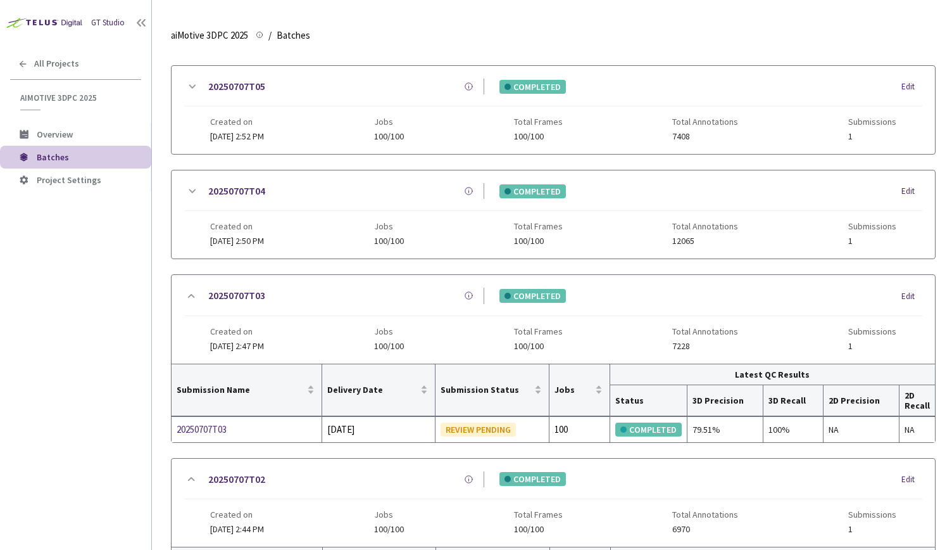
click at [188, 188] on icon at bounding box center [191, 191] width 15 height 15
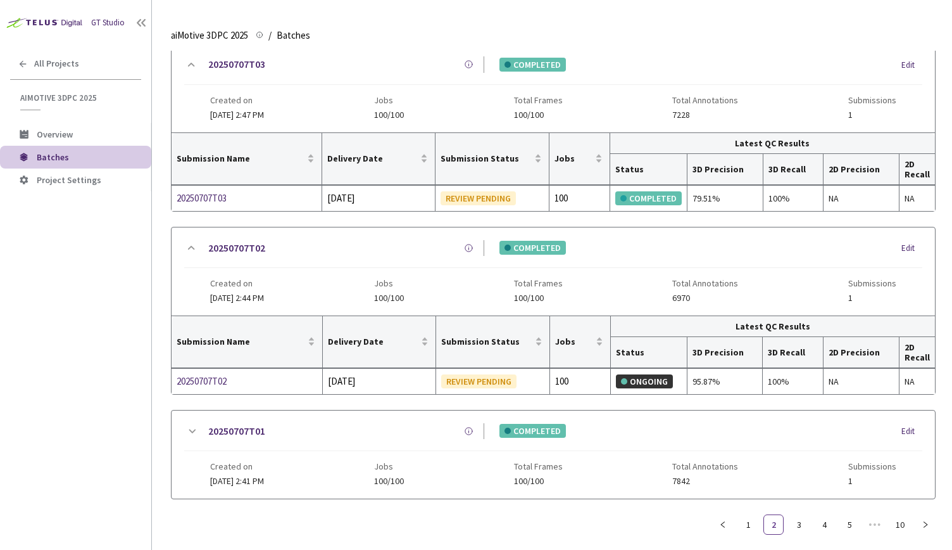
scroll to position [759, 0]
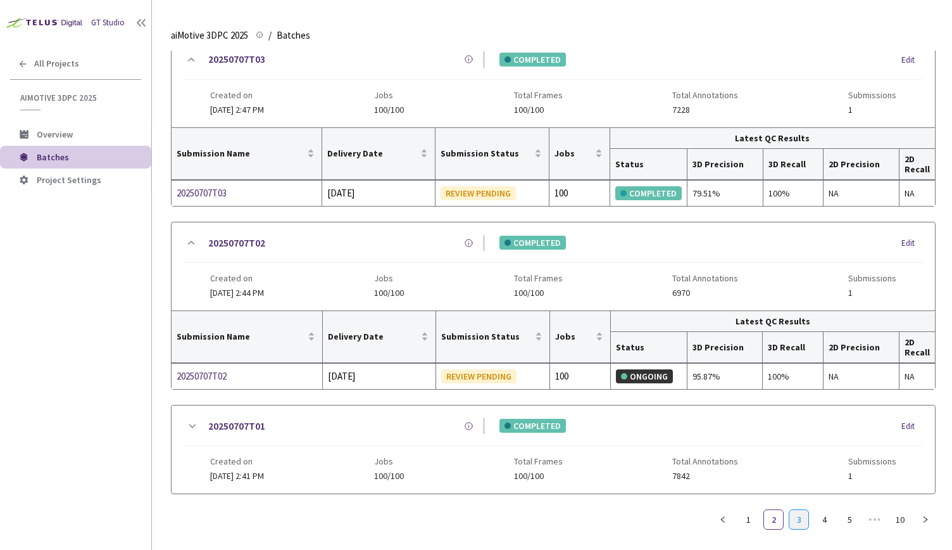
click at [798, 510] on link "3" at bounding box center [799, 519] width 19 height 19
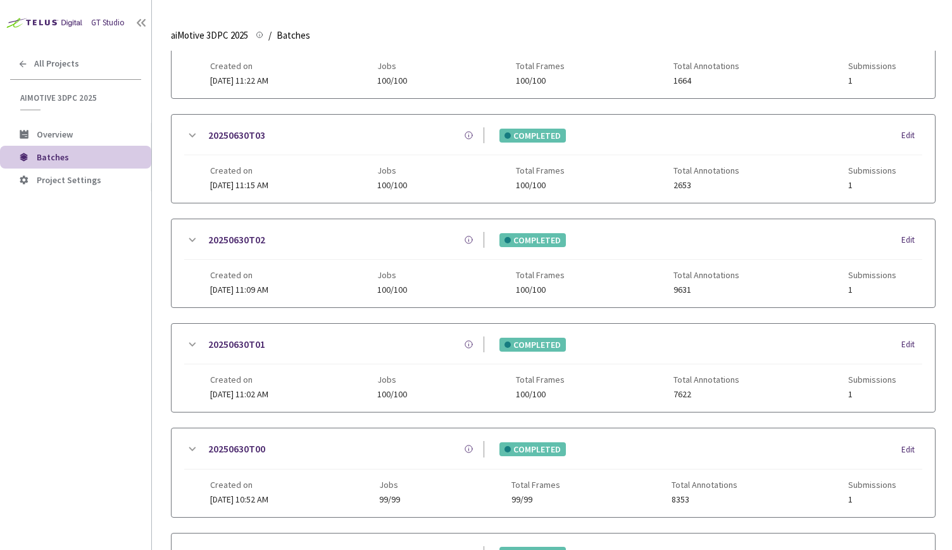
scroll to position [526, 0]
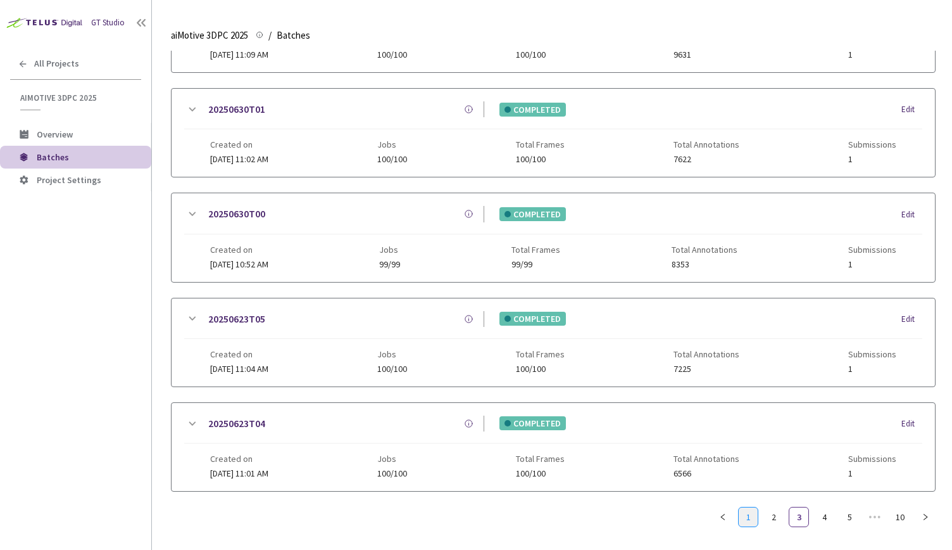
click at [746, 512] on link "1" at bounding box center [748, 516] width 19 height 19
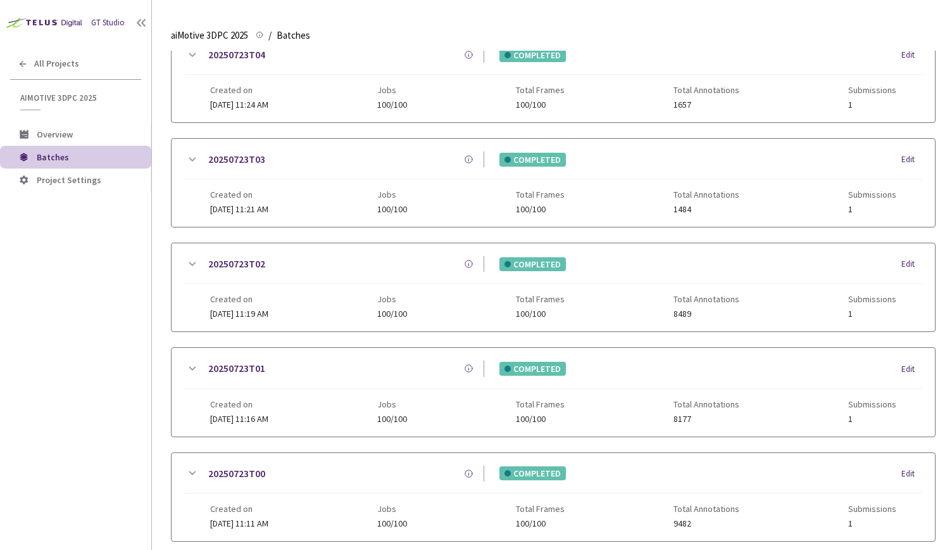
scroll to position [0, 0]
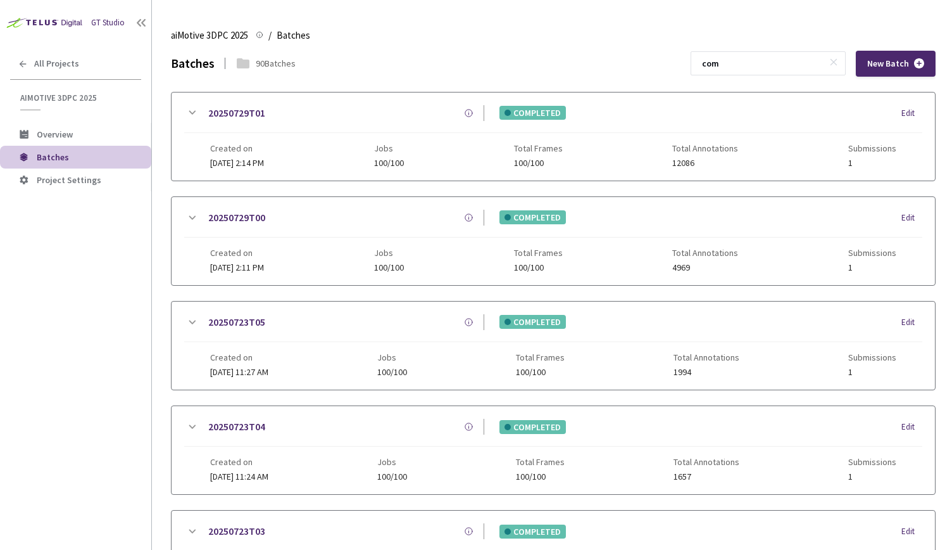
click at [192, 113] on icon at bounding box center [191, 112] width 15 height 15
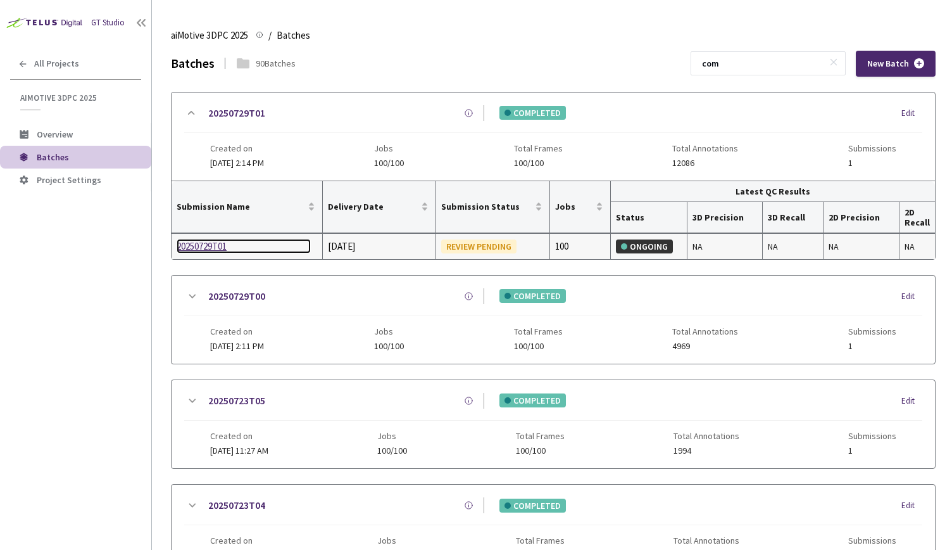
click at [205, 249] on div "20250729T01" at bounding box center [244, 246] width 134 height 15
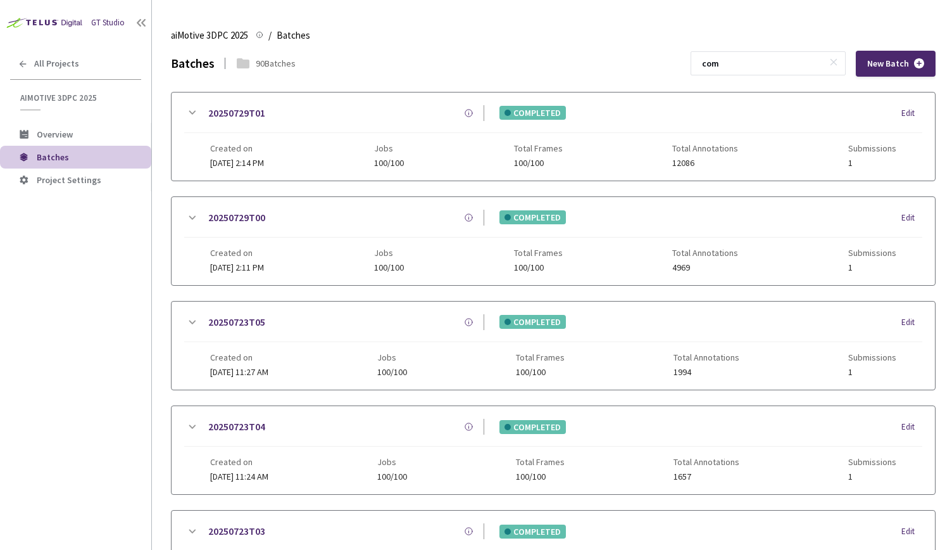
scroll to position [536, 0]
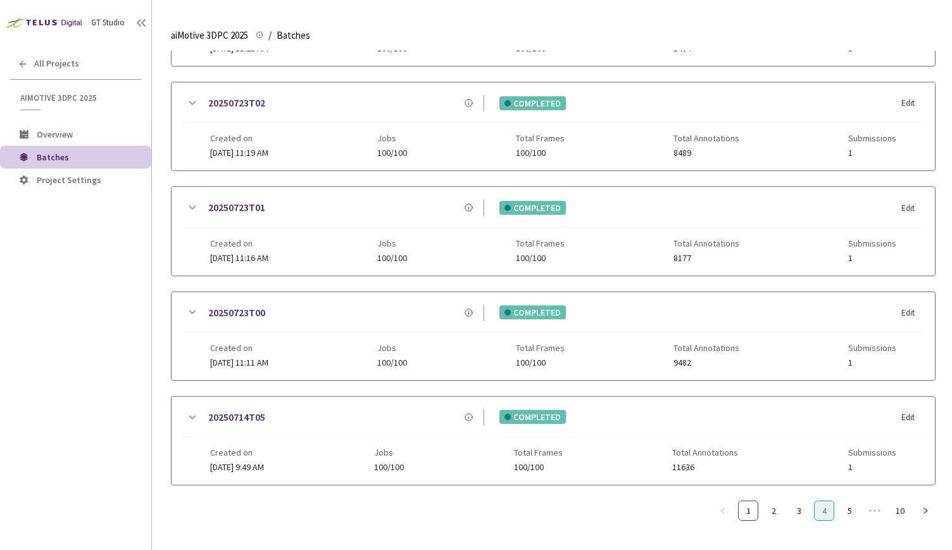
click at [824, 505] on link "4" at bounding box center [824, 510] width 19 height 19
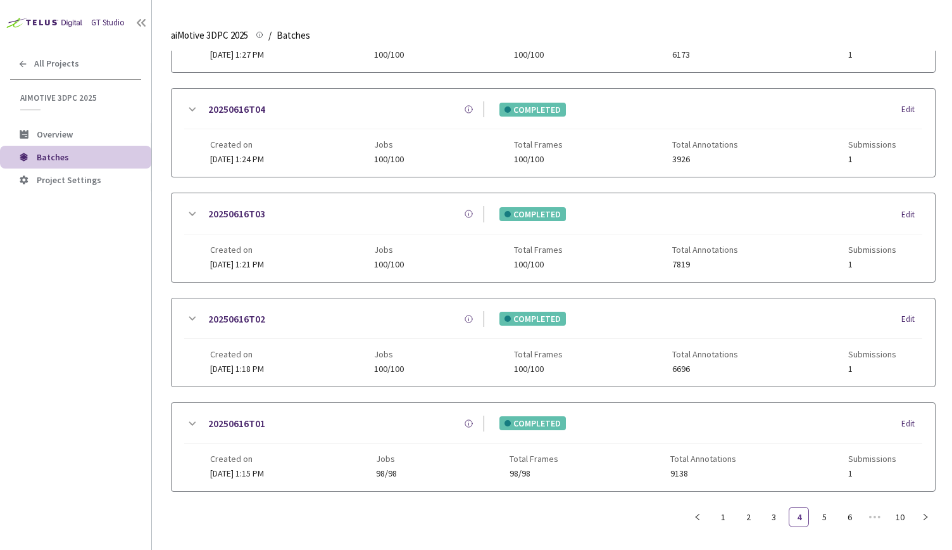
click at [192, 313] on icon at bounding box center [191, 318] width 15 height 15
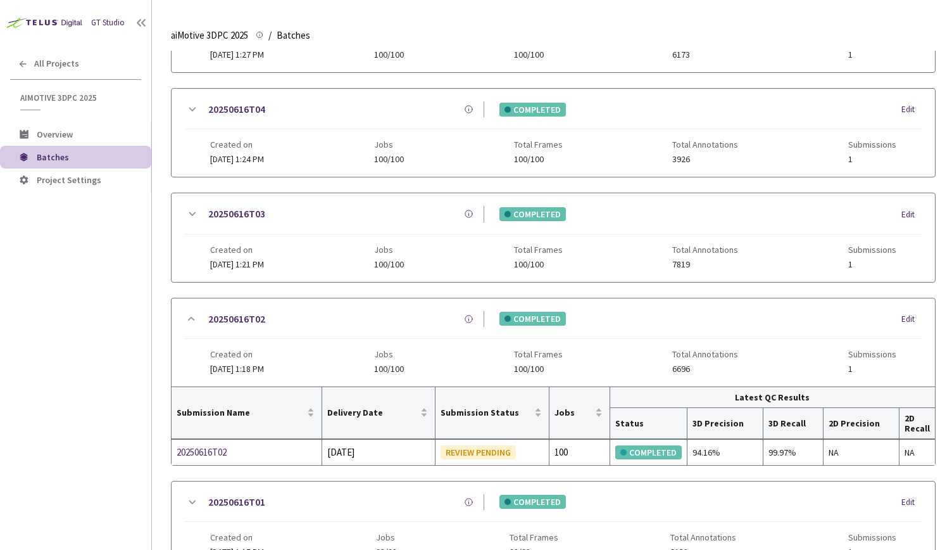
scroll to position [0, 0]
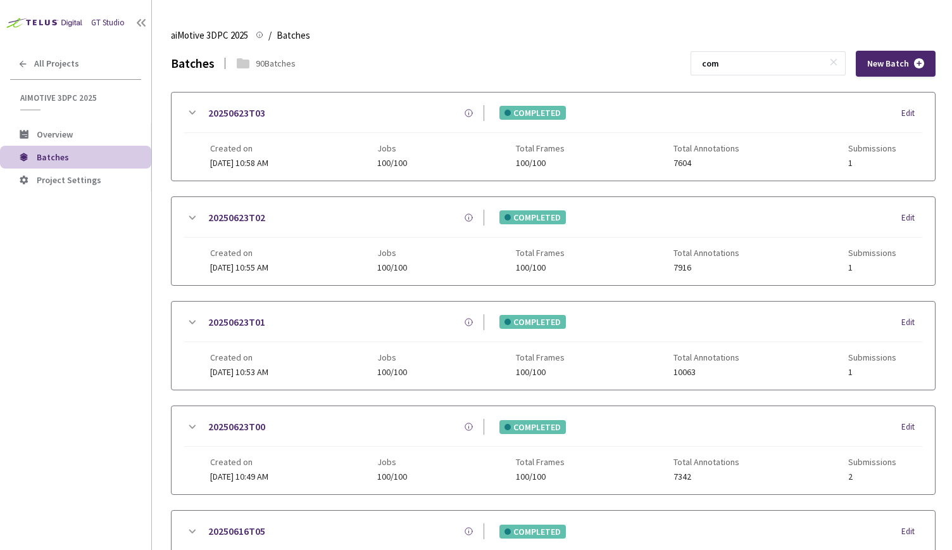
click at [191, 113] on icon at bounding box center [192, 113] width 7 height 4
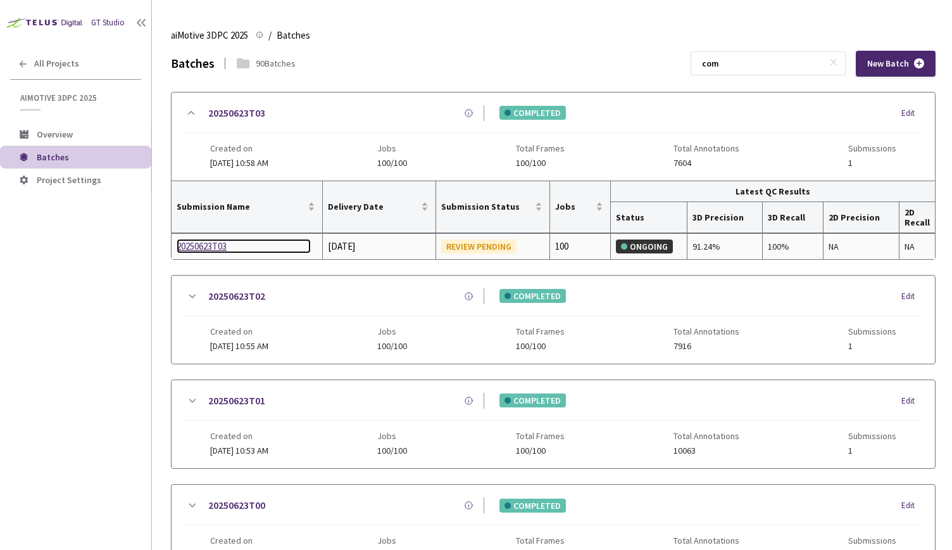
click at [226, 239] on div "20250623T03" at bounding box center [244, 246] width 134 height 15
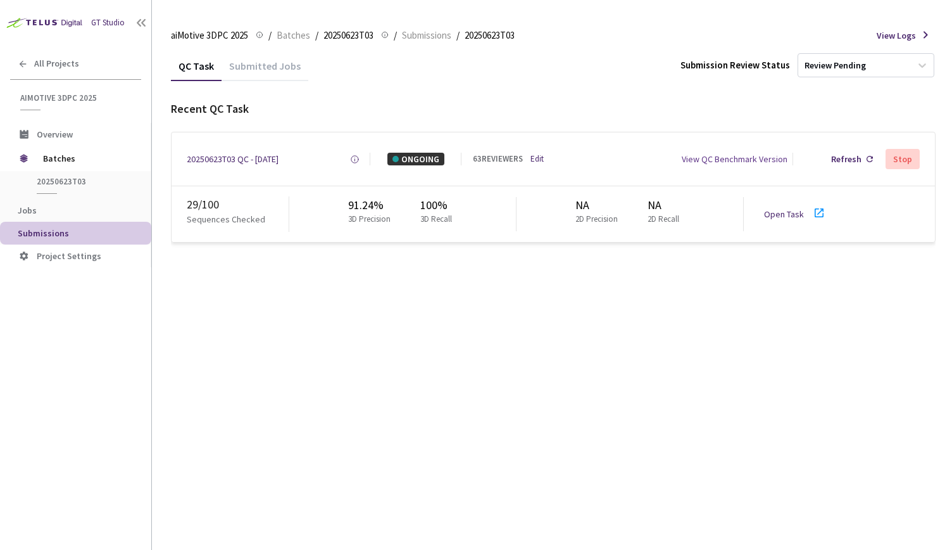
click at [866, 53] on div "QC Task Submitted Jobs Submission Review Status Review Pending" at bounding box center [553, 66] width 765 height 30
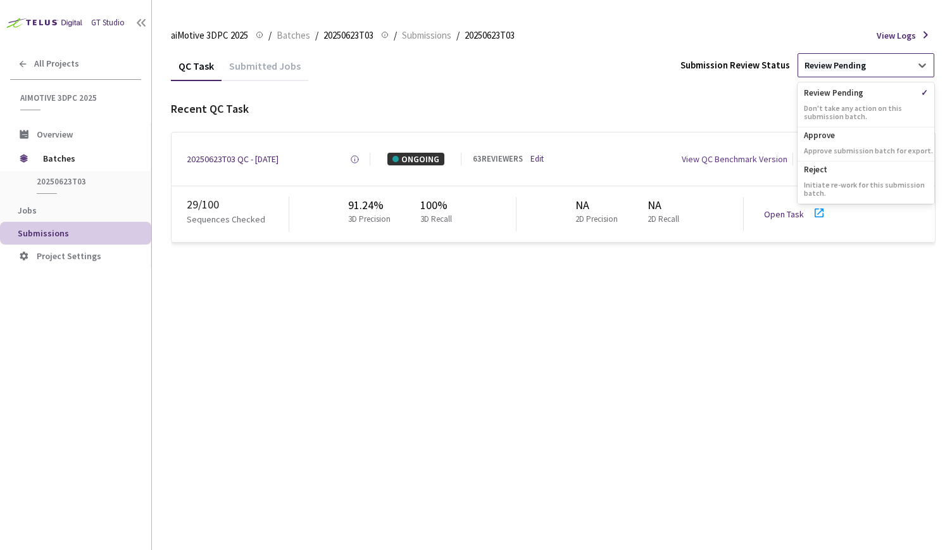
click at [862, 60] on div "Review Pending" at bounding box center [835, 66] width 61 height 12
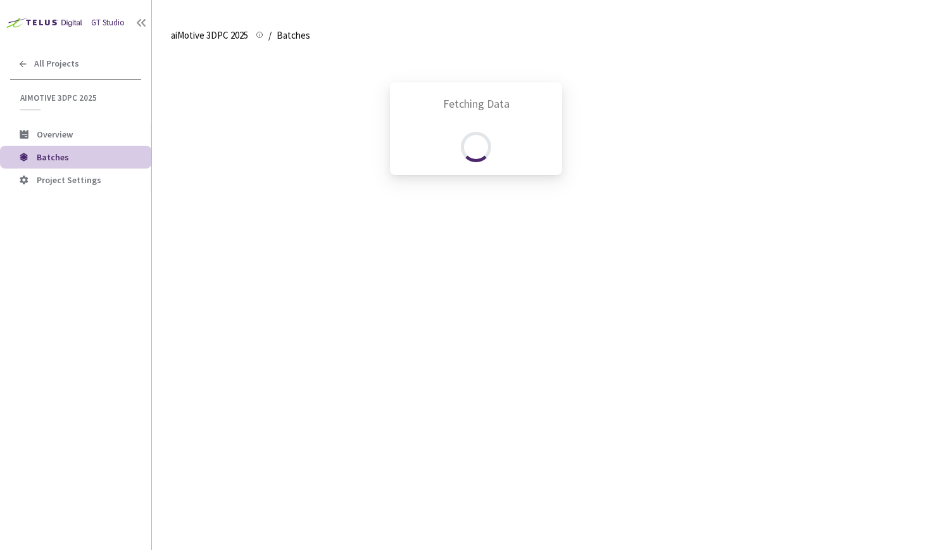
scroll to position [54, 0]
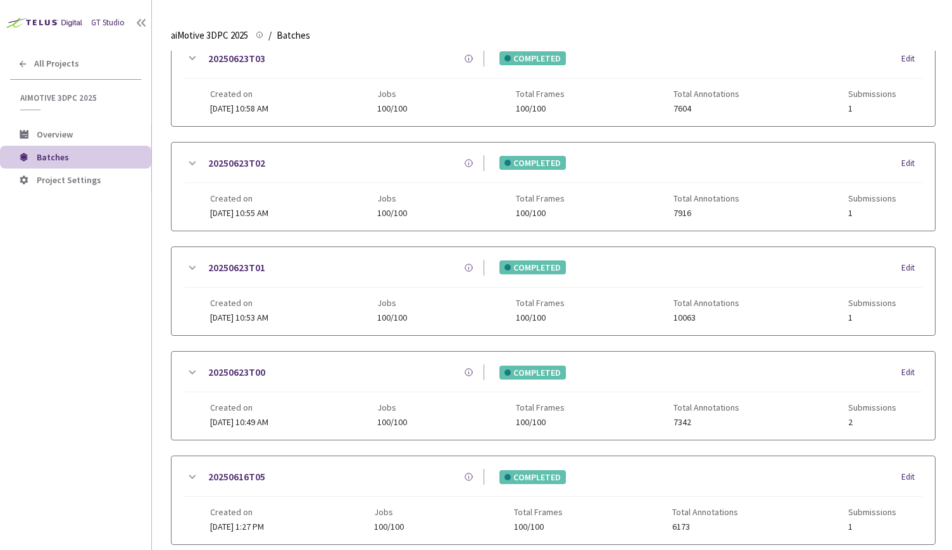
click at [190, 160] on icon at bounding box center [191, 163] width 15 height 15
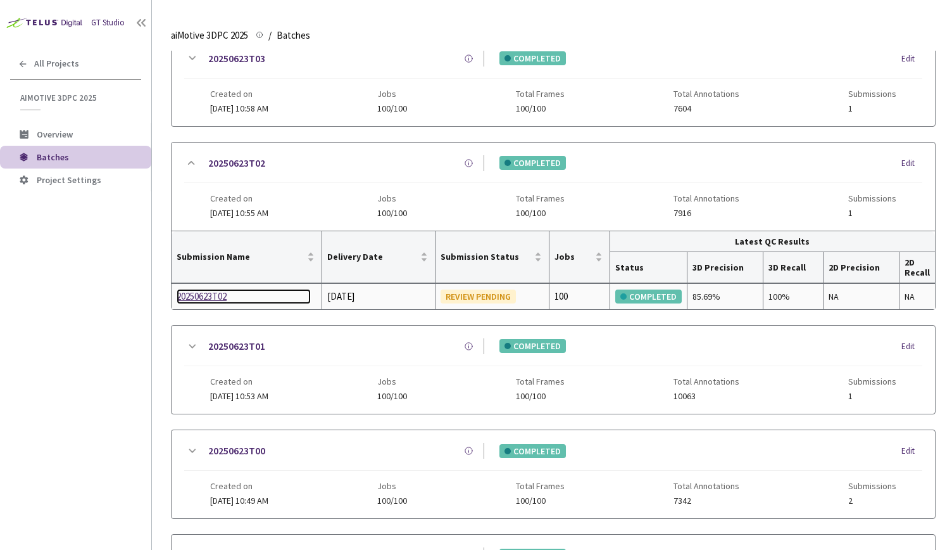
click at [198, 292] on div "20250623T02" at bounding box center [244, 296] width 134 height 15
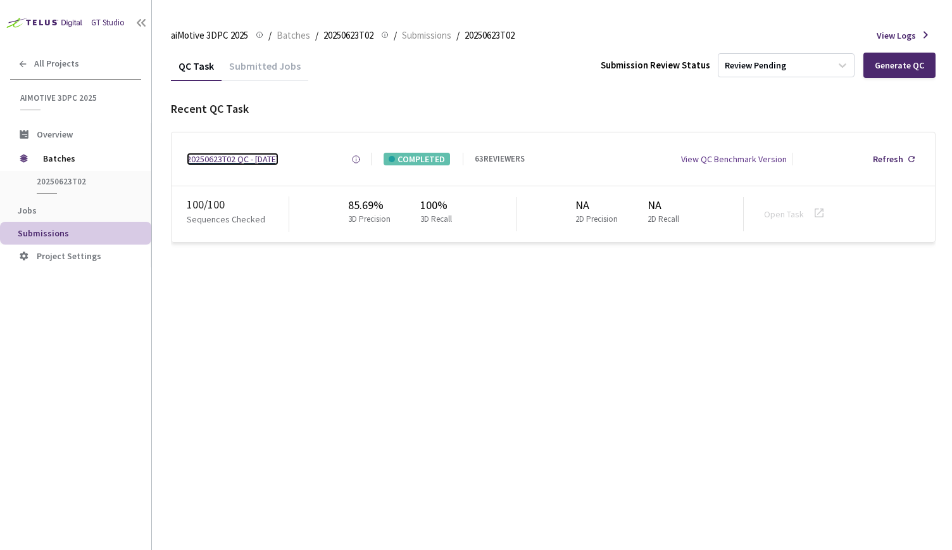
click at [265, 160] on div "20250623T02 QC - [DATE]" at bounding box center [233, 159] width 92 height 13
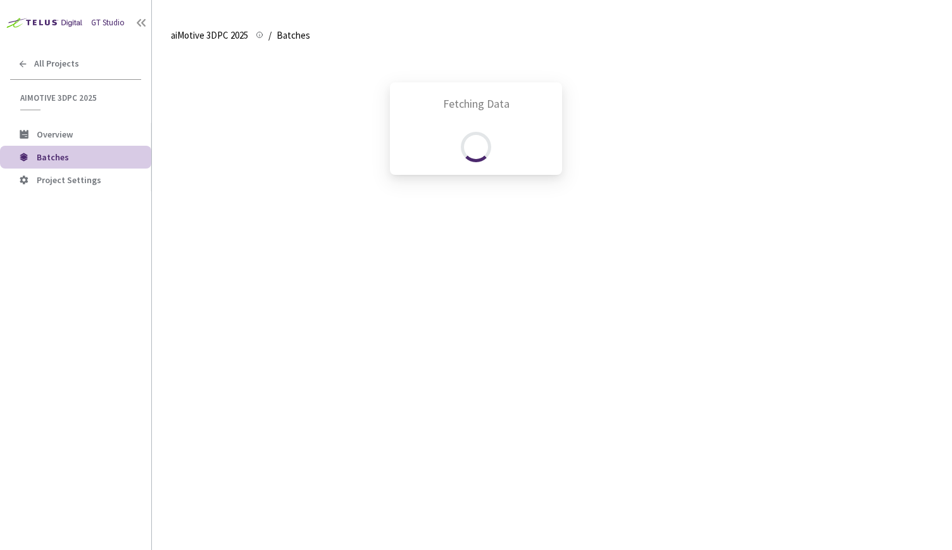
scroll to position [158, 0]
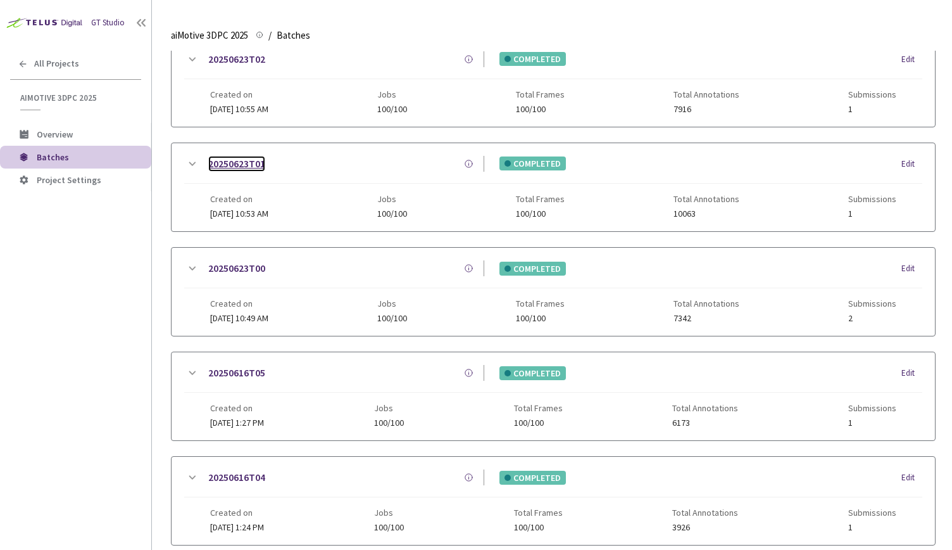
click at [248, 158] on link "20250623T01" at bounding box center [236, 164] width 57 height 16
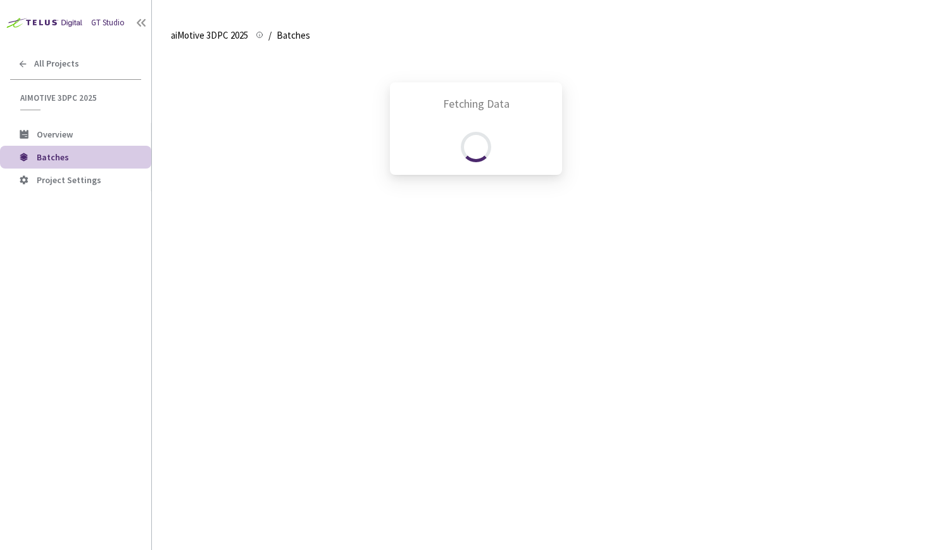
scroll to position [262, 0]
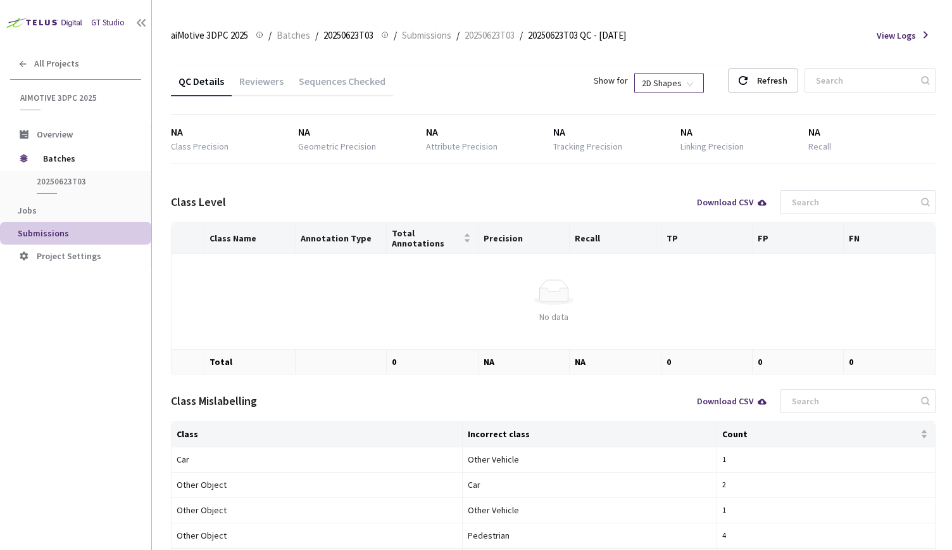
click at [683, 87] on span "2D Shapes" at bounding box center [669, 82] width 54 height 19
click at [677, 106] on div "3D Shapes" at bounding box center [686, 106] width 53 height 14
